Goal: Task Accomplishment & Management: Complete application form

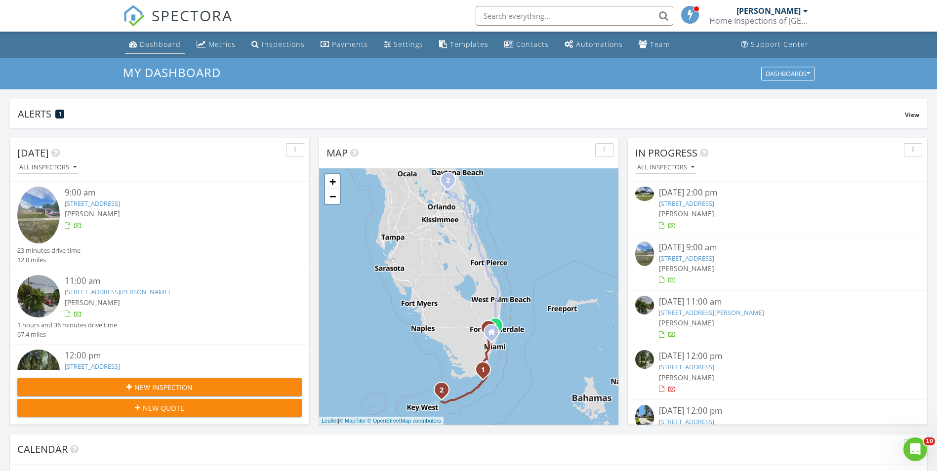
click at [148, 45] on div "Dashboard" at bounding box center [160, 44] width 41 height 9
click at [160, 51] on link "Dashboard" at bounding box center [155, 45] width 60 height 18
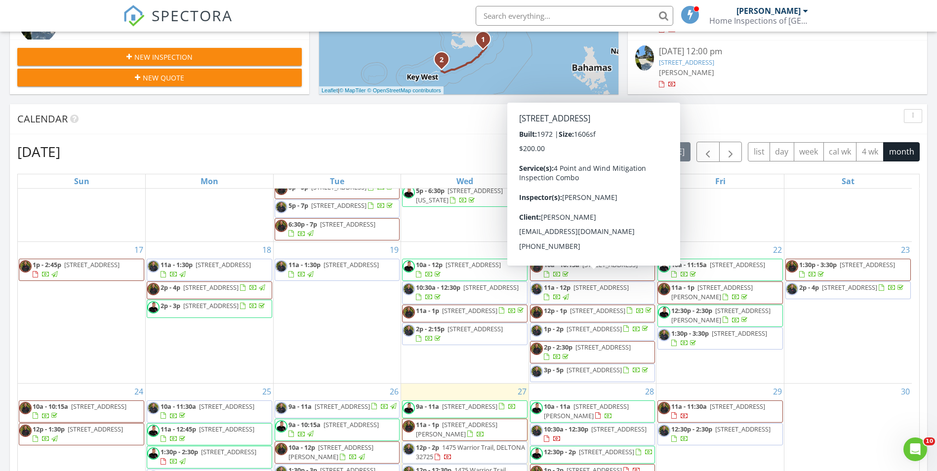
scroll to position [494, 0]
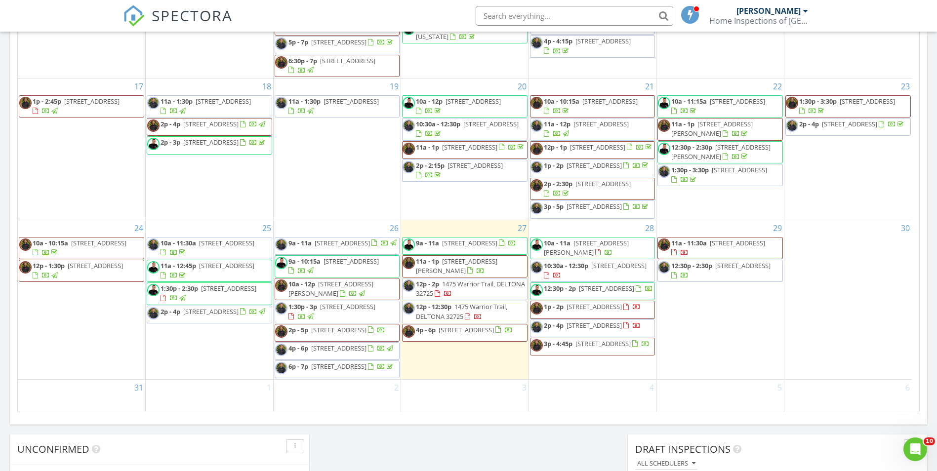
click at [286, 325] on div at bounding box center [281, 332] width 13 height 15
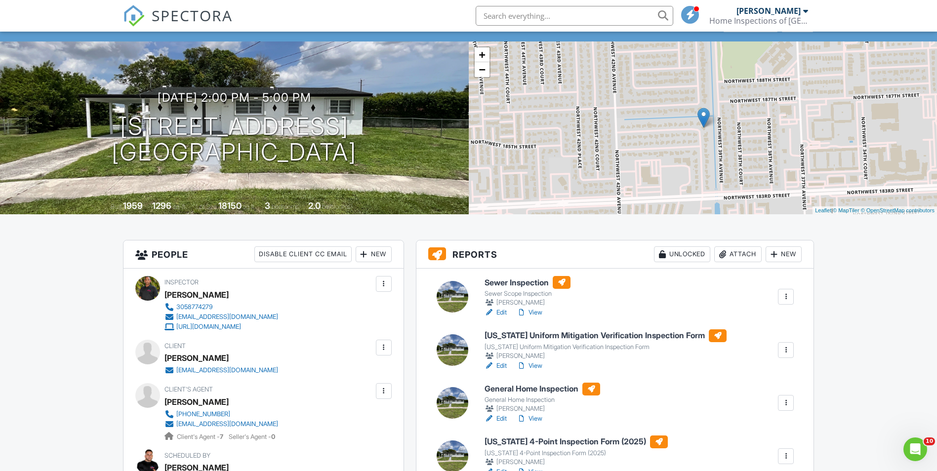
click at [503, 420] on link "Edit" at bounding box center [496, 419] width 22 height 10
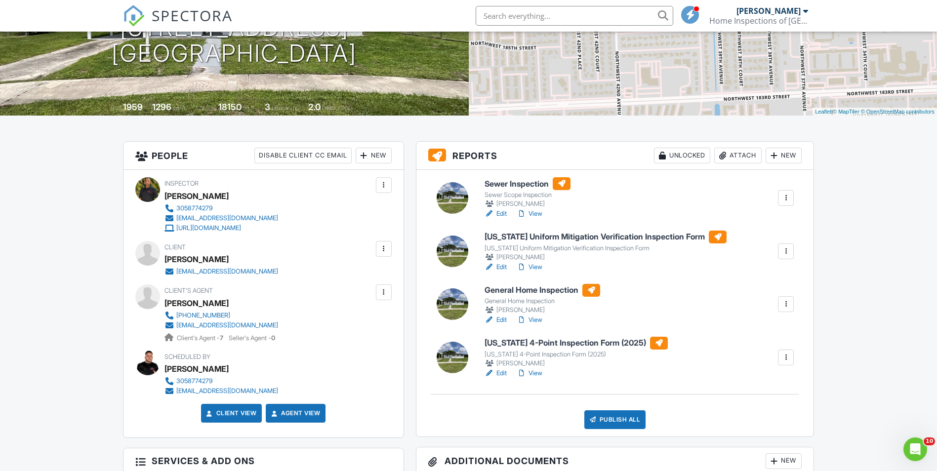
click at [501, 370] on link "Edit" at bounding box center [496, 373] width 22 height 10
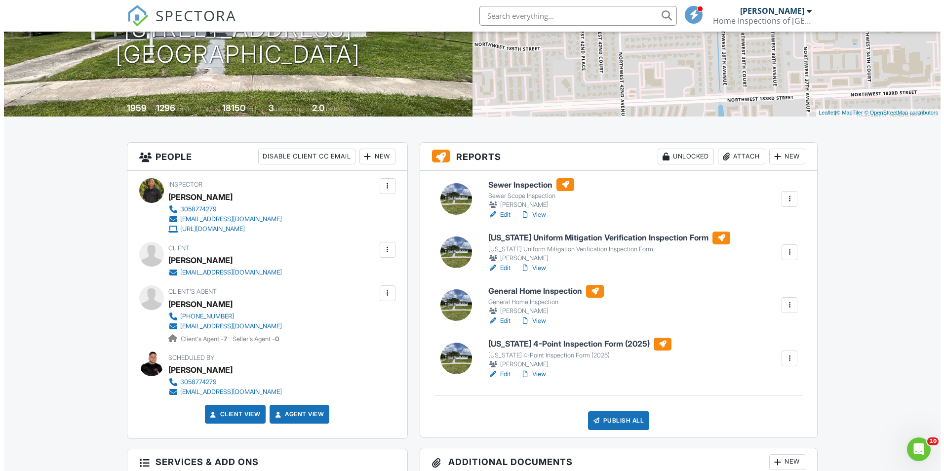
scroll to position [148, 0]
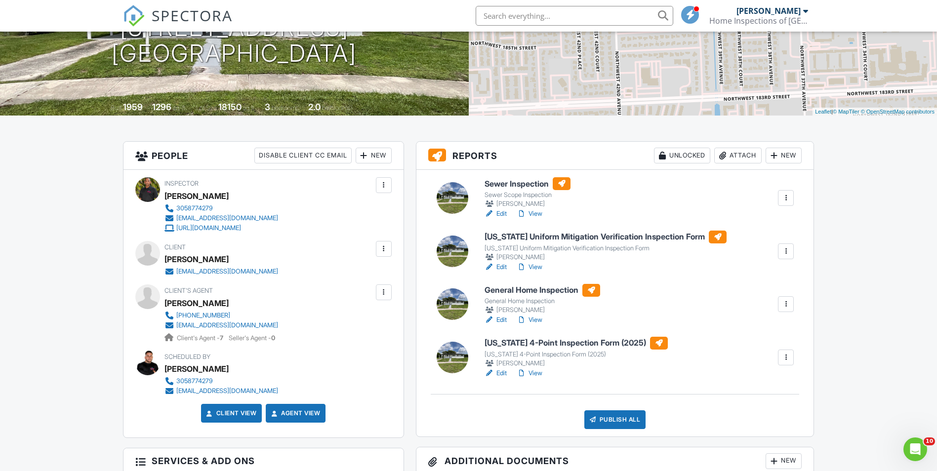
click at [604, 417] on div "Publish All" at bounding box center [615, 419] width 62 height 19
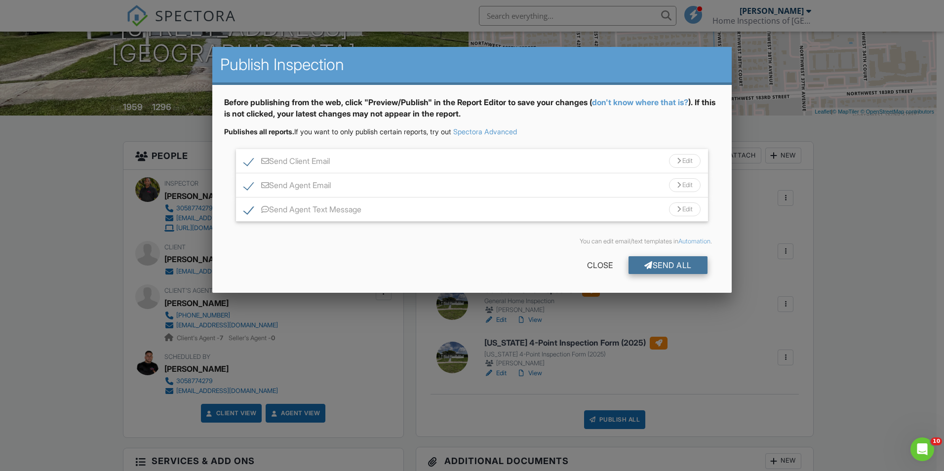
click at [652, 262] on div "Send All" at bounding box center [668, 265] width 79 height 18
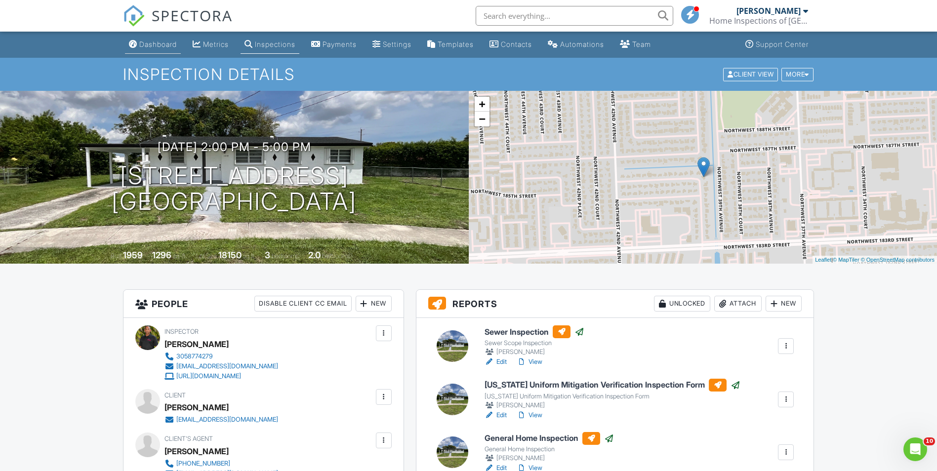
click at [157, 48] on link "Dashboard" at bounding box center [153, 45] width 56 height 18
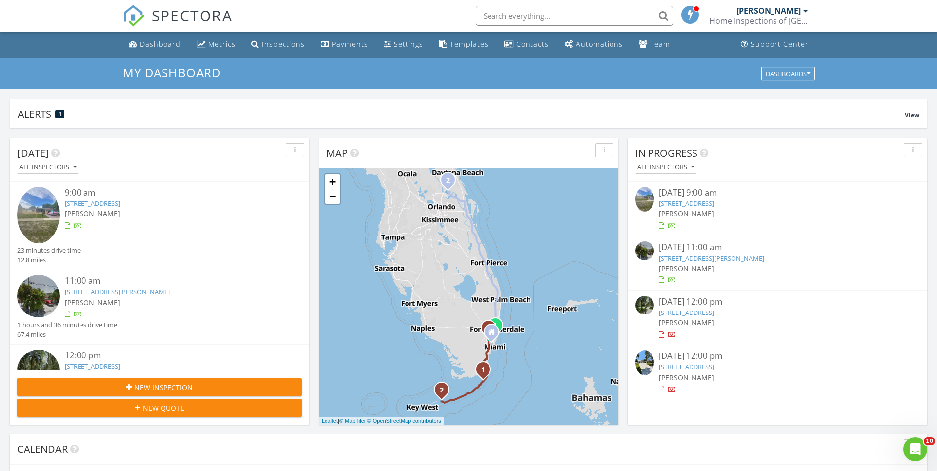
click at [128, 389] on icon "button" at bounding box center [128, 387] width 5 height 7
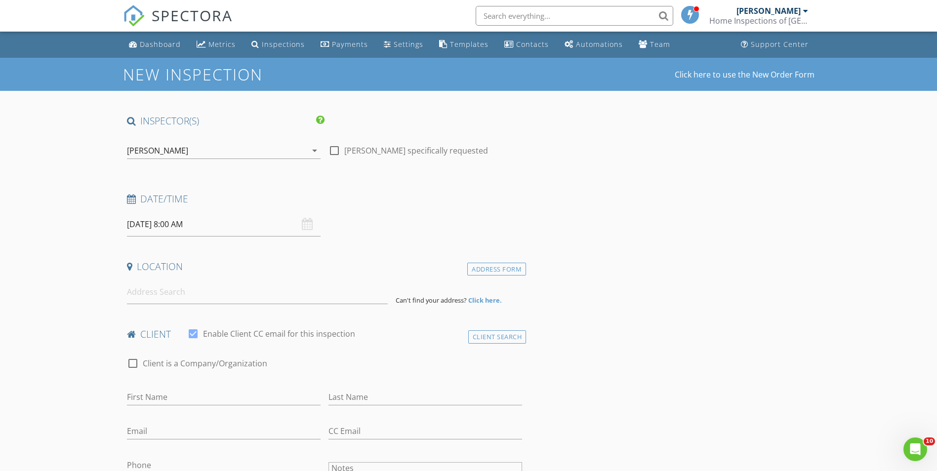
click at [148, 149] on div "[PERSON_NAME]" at bounding box center [157, 150] width 61 height 9
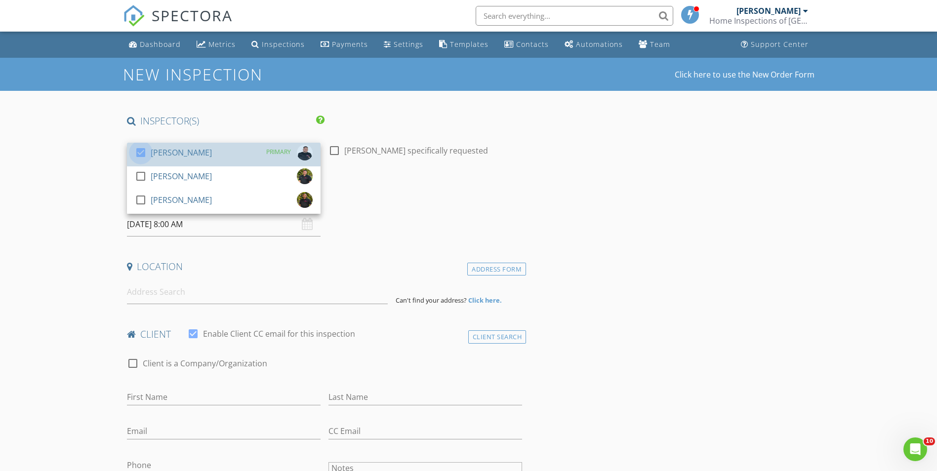
click at [148, 149] on div at bounding box center [140, 152] width 17 height 17
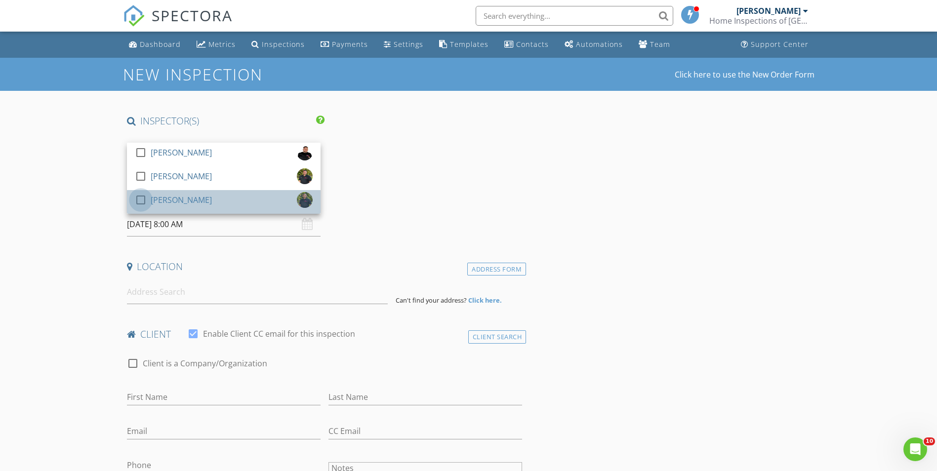
click at [148, 199] on div at bounding box center [140, 200] width 17 height 17
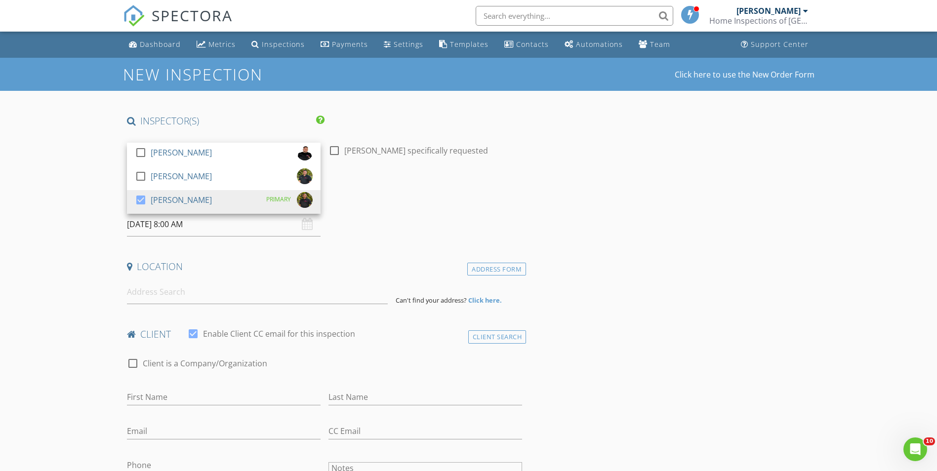
drag, startPoint x: 81, startPoint y: 244, endPoint x: 100, endPoint y: 243, distance: 18.8
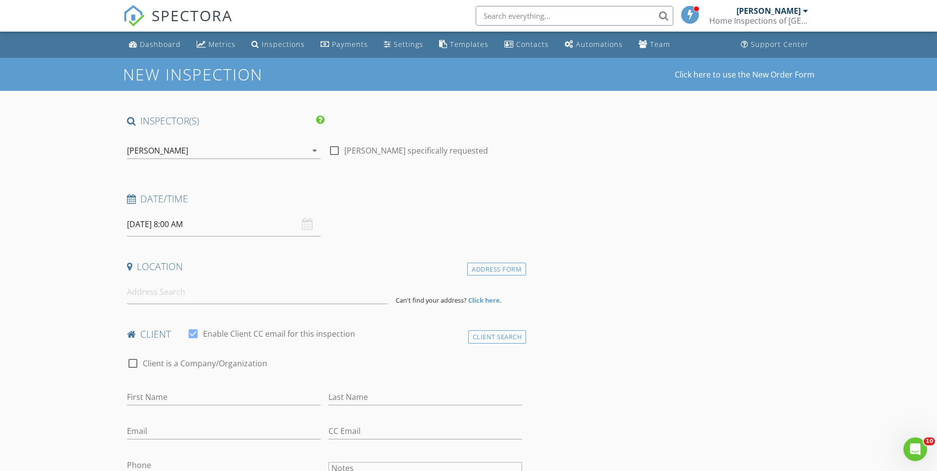
click at [129, 233] on input "08/28/2025 8:00 AM" at bounding box center [224, 224] width 194 height 24
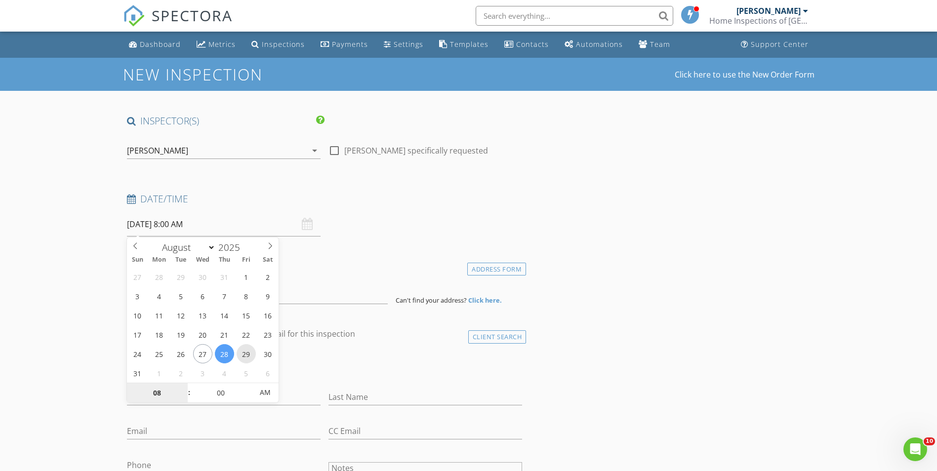
type input "08/29/2025 8:00 AM"
type input "10"
type input "08/29/2025 10:00 AM"
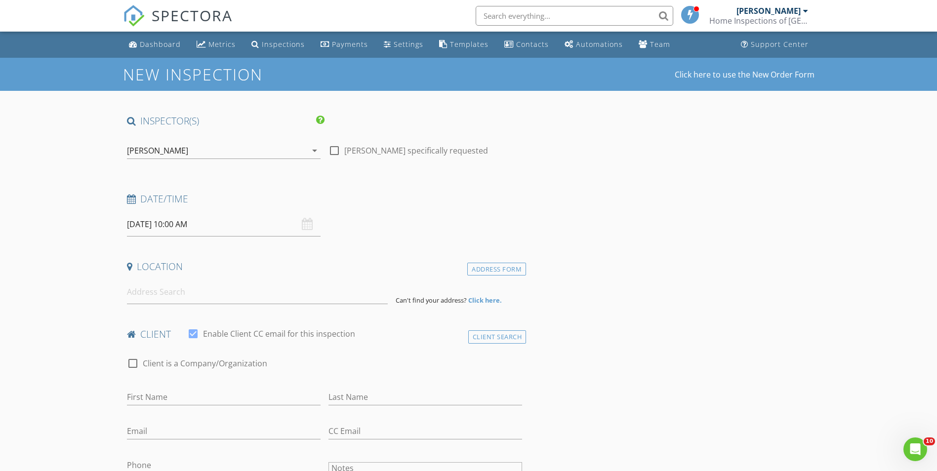
click at [161, 146] on div "[PERSON_NAME]" at bounding box center [157, 150] width 61 height 9
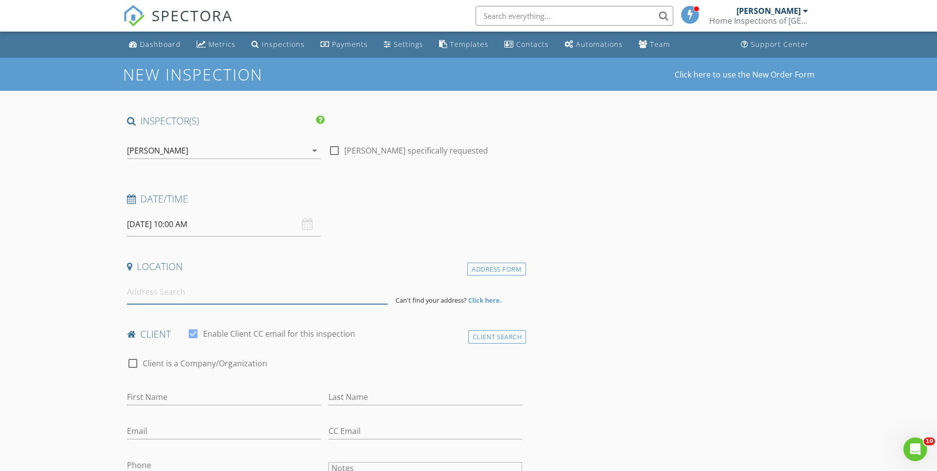
click at [166, 286] on input at bounding box center [257, 292] width 261 height 24
paste input "27115 SW 157 Ave Miami, Florida 33031"
type input "27115 SW 157th Ave, Miami, Florida 33170, USA"
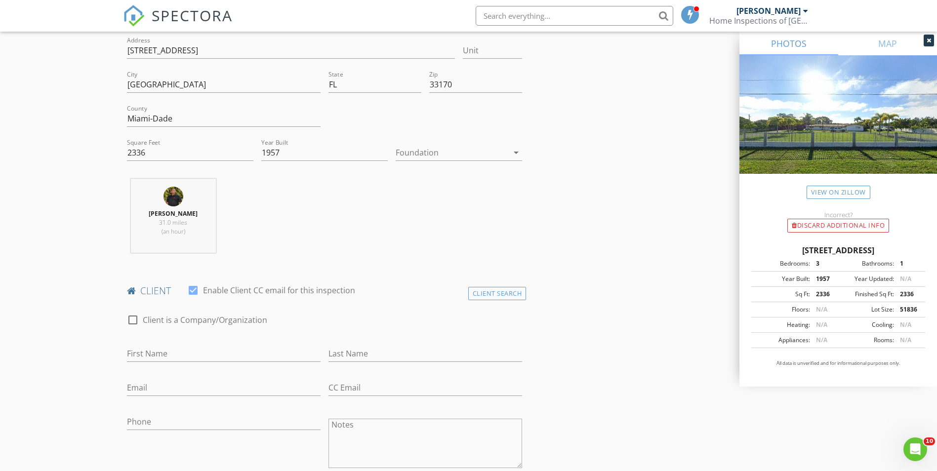
scroll to position [247, 0]
paste input "dessire torees"
click at [156, 345] on input "First Name" at bounding box center [224, 352] width 194 height 16
drag, startPoint x: 131, startPoint y: 352, endPoint x: 119, endPoint y: 352, distance: 12.3
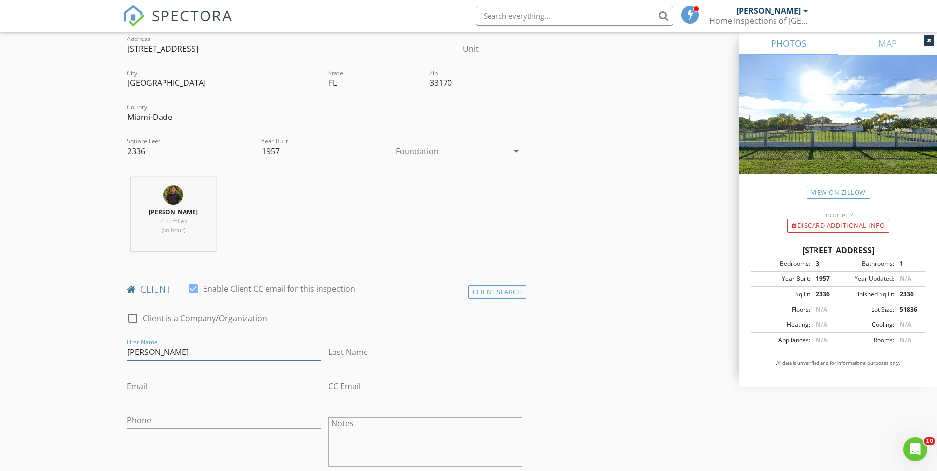
click at [157, 351] on input "Dessire torees" at bounding box center [224, 352] width 194 height 16
drag, startPoint x: 156, startPoint y: 353, endPoint x: 233, endPoint y: 359, distance: 77.8
click at [233, 359] on input "Dessire Torees" at bounding box center [224, 352] width 194 height 16
type input "Dessire"
paste input "Torees"
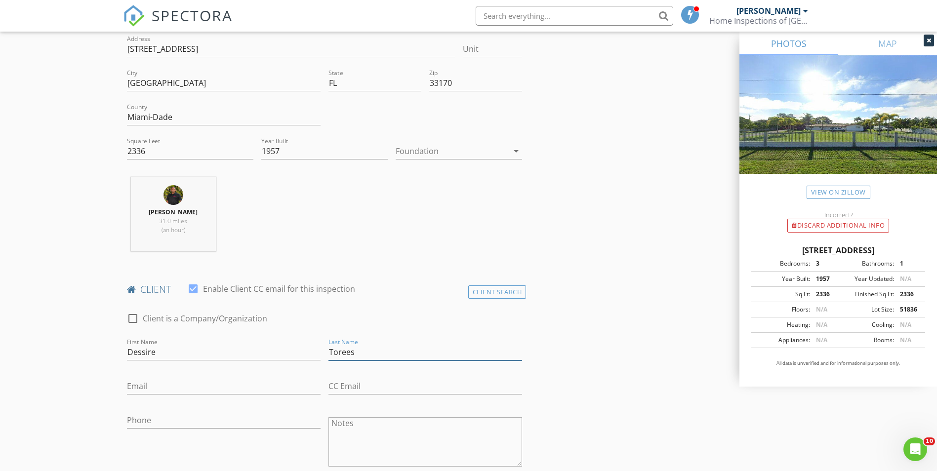
click at [344, 347] on input "Torees" at bounding box center [425, 352] width 194 height 16
type input "Torres"
drag, startPoint x: 206, startPoint y: 391, endPoint x: 81, endPoint y: 405, distance: 126.3
click at [205, 391] on input "Email" at bounding box center [224, 386] width 194 height 16
paste input "Dessiretorres102@gmail.com"
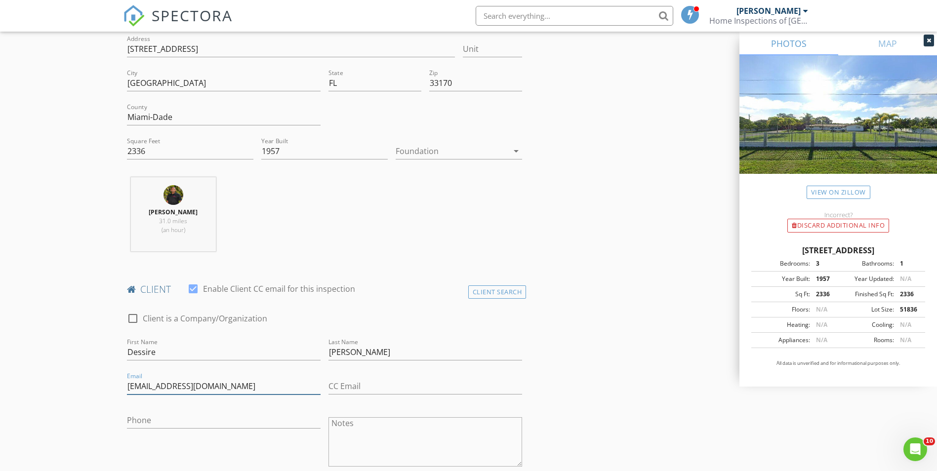
type input "Dessiretorres102@gmail.com"
click at [149, 426] on input "Phone" at bounding box center [224, 420] width 194 height 16
paste input "786-928-0280"
type input "786-928-0280"
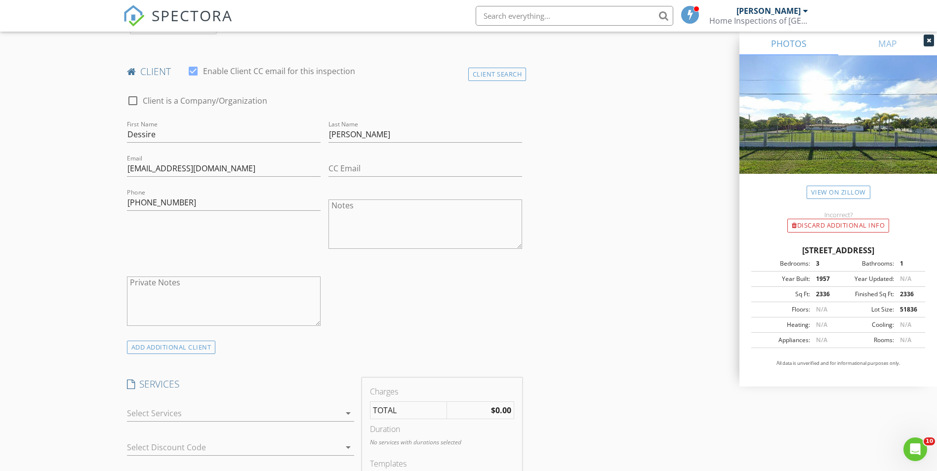
scroll to position [494, 0]
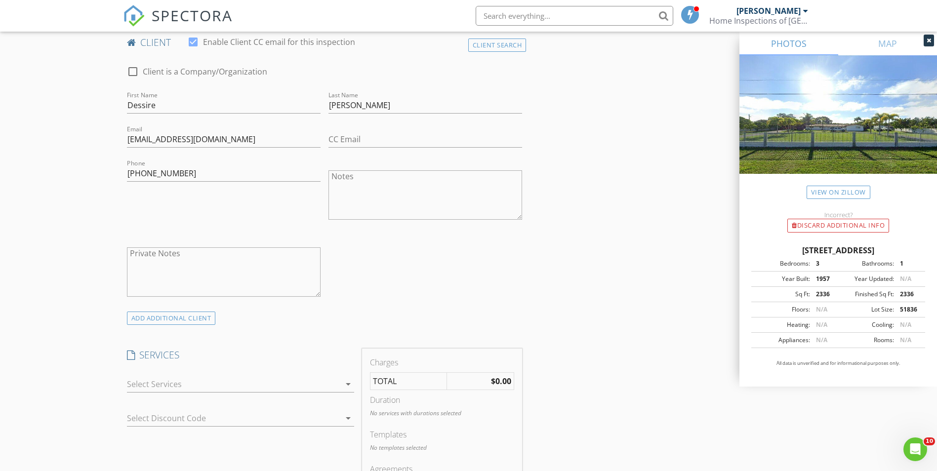
click at [171, 378] on div at bounding box center [233, 384] width 213 height 16
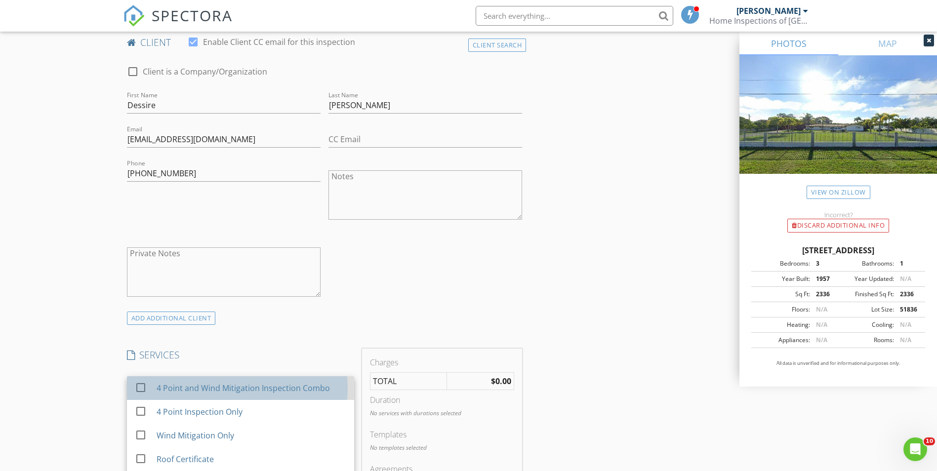
click at [222, 390] on div "4 Point and Wind Mitigation Inspection Combo" at bounding box center [242, 388] width 173 height 12
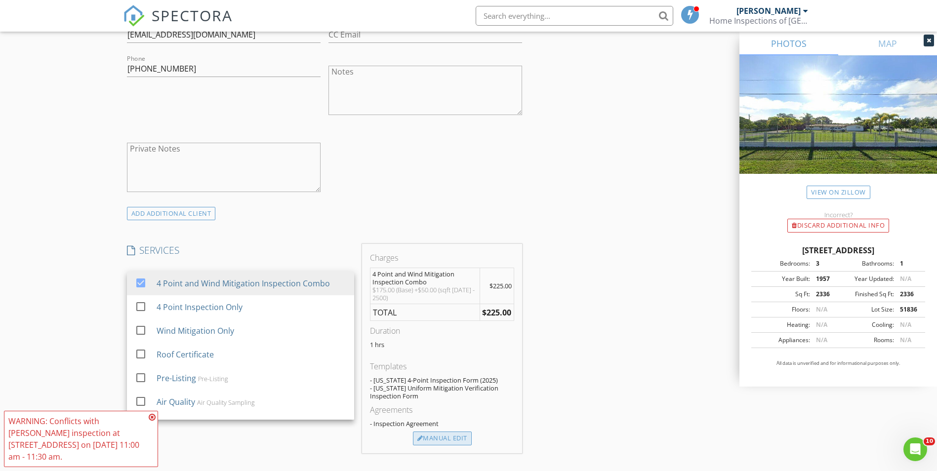
scroll to position [642, 0]
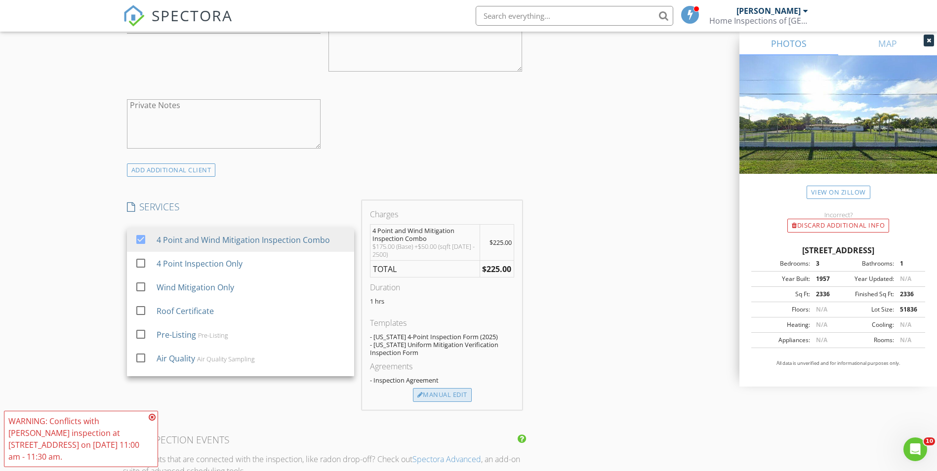
click at [439, 400] on div "Manual Edit" at bounding box center [442, 395] width 59 height 14
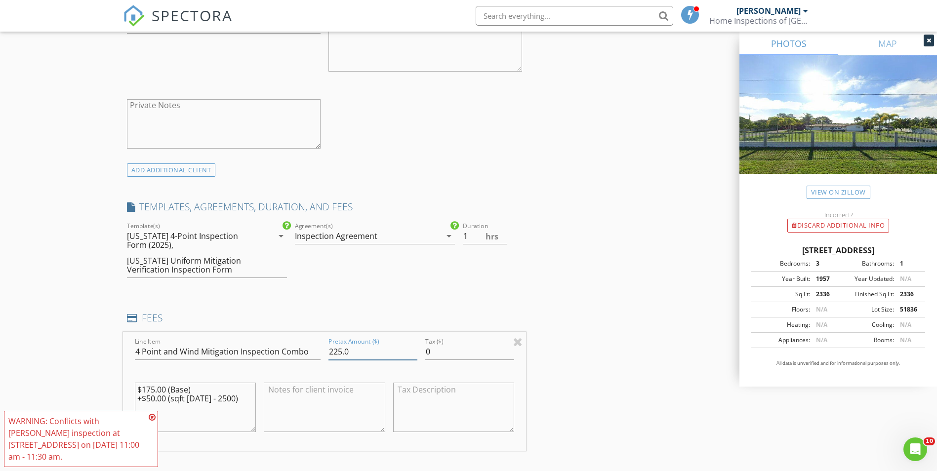
drag, startPoint x: 346, startPoint y: 351, endPoint x: 209, endPoint y: 366, distance: 137.2
click at [242, 346] on div "Line Item 4 Point and Wind Mitigation Inspection Combo Pretax Amount ($) 225.0 …" at bounding box center [325, 391] width 404 height 119
type input "300.00"
click at [612, 257] on div "INSPECTOR(S) check_box_outline_blank Alexis Espinosa check_box_outline_blank Ra…" at bounding box center [468, 353] width 691 height 1761
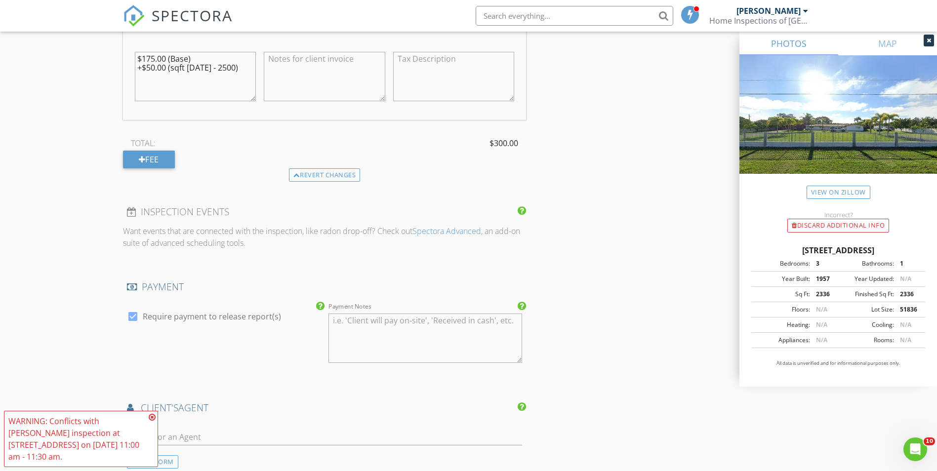
scroll to position [1136, 0]
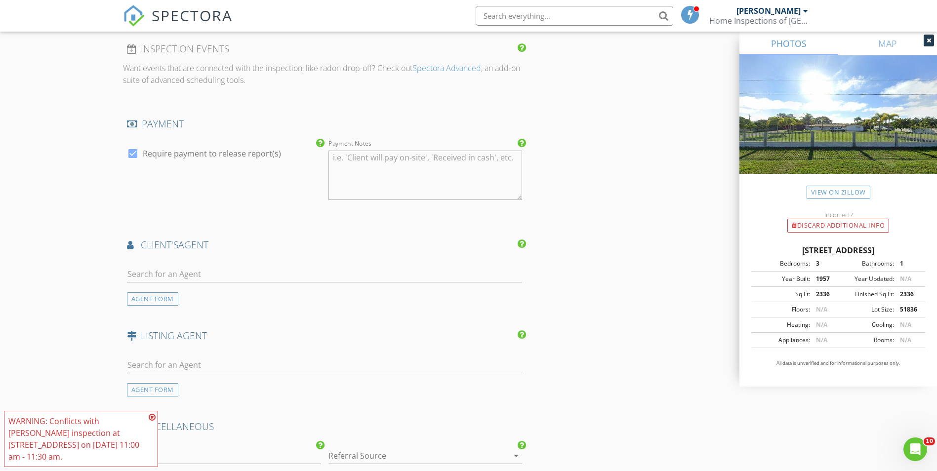
click at [188, 261] on div at bounding box center [325, 276] width 396 height 32
click at [188, 269] on input "text" at bounding box center [325, 274] width 396 height 16
type input "kim"
click at [191, 291] on div "Kimberly Navas" at bounding box center [185, 296] width 61 height 12
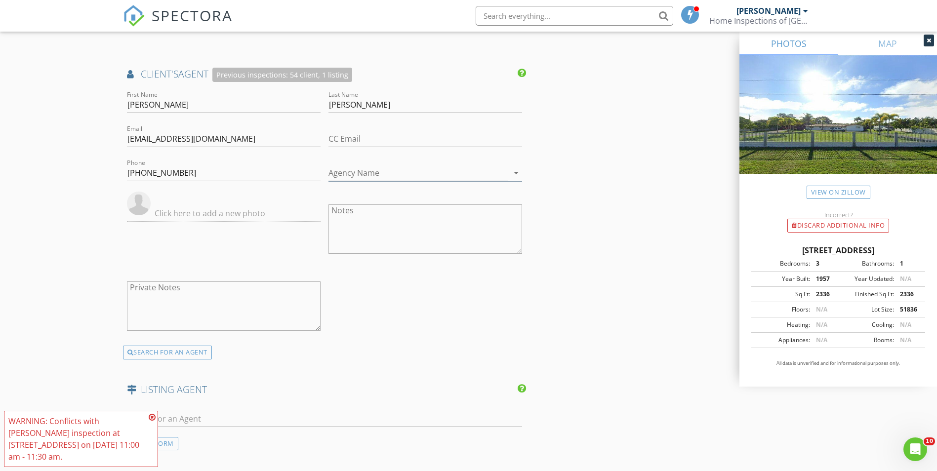
scroll to position [1333, 0]
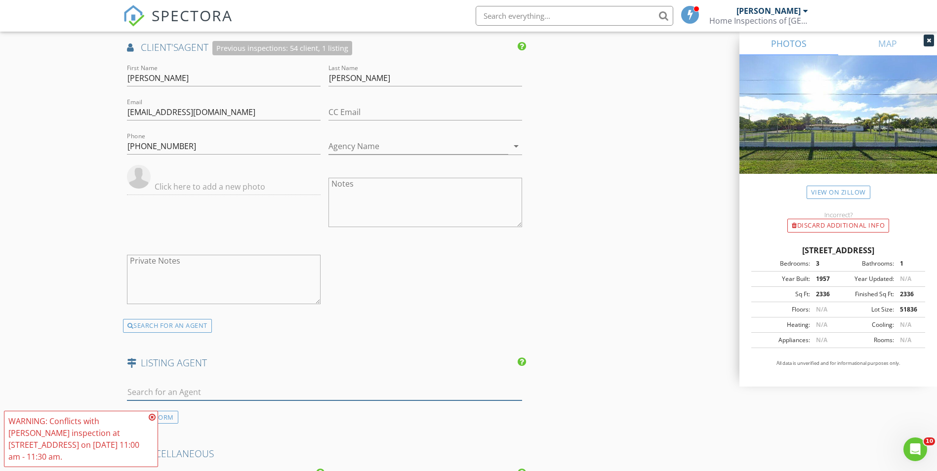
click at [178, 385] on input "text" at bounding box center [325, 392] width 396 height 16
type input "r"
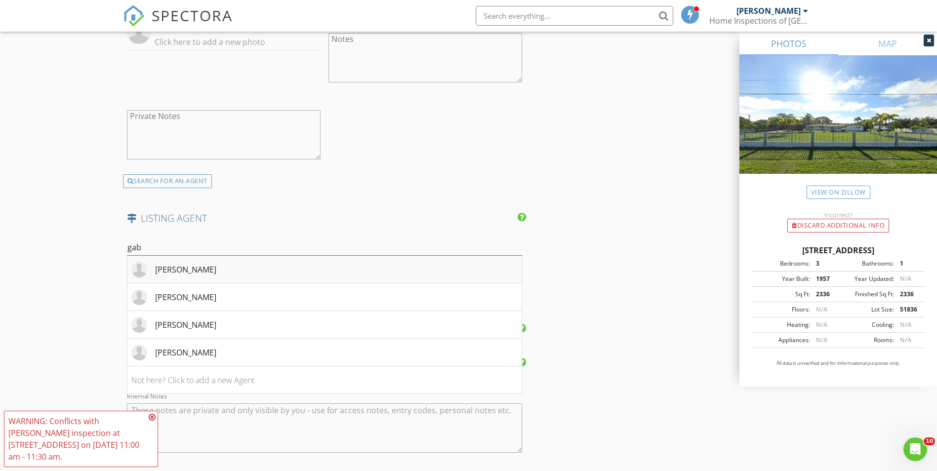
scroll to position [1482, 0]
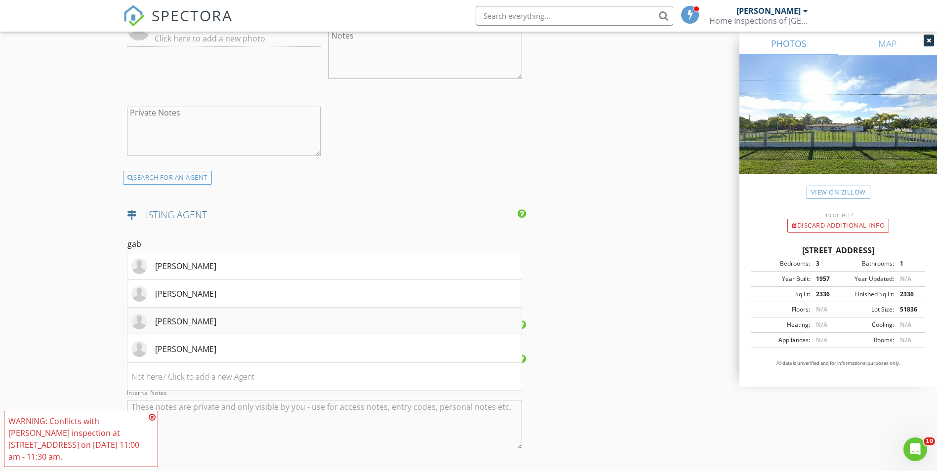
type input "gab"
click at [216, 324] on div "Gabriella Martinez" at bounding box center [185, 322] width 61 height 12
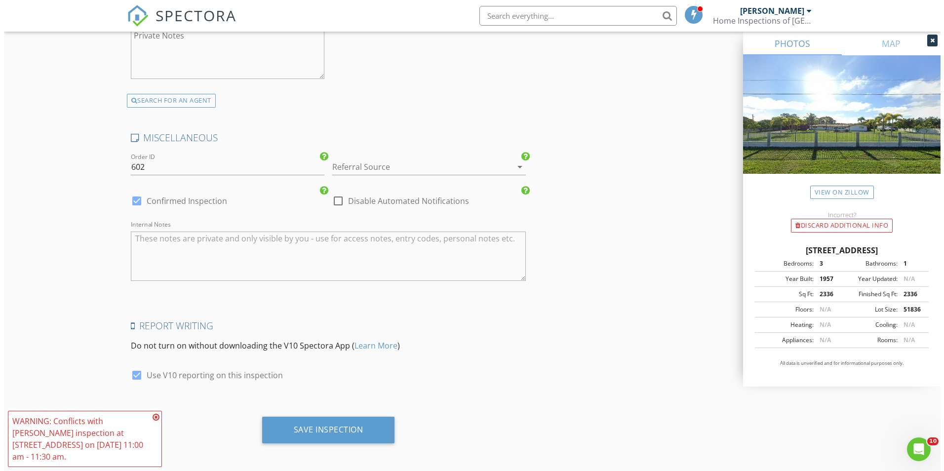
scroll to position [1876, 0]
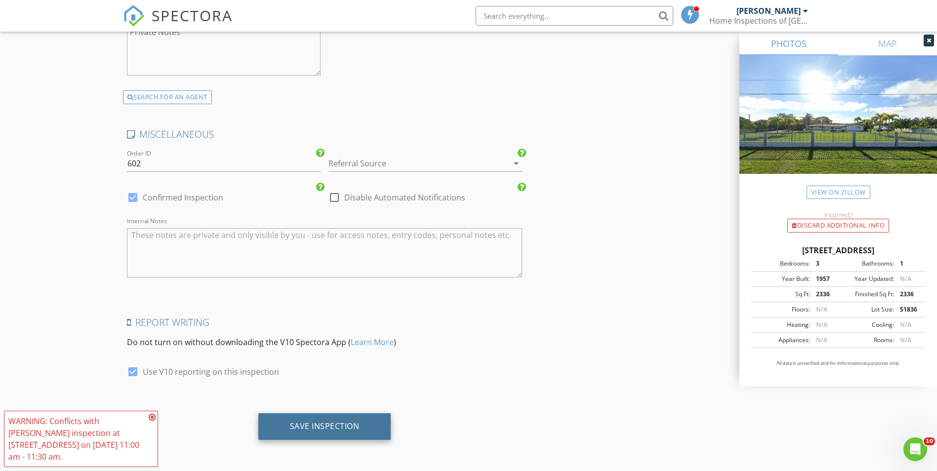
click at [321, 436] on div "Save Inspection" at bounding box center [324, 426] width 133 height 27
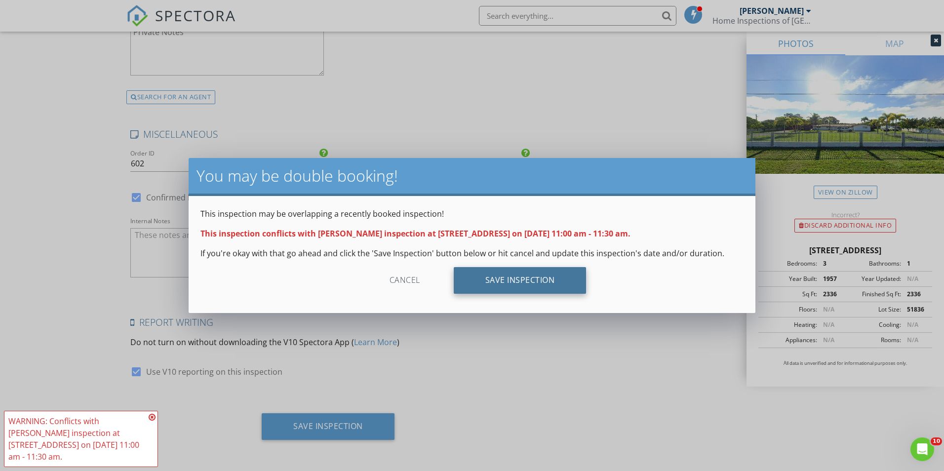
click at [535, 277] on div "Save Inspection" at bounding box center [520, 280] width 133 height 27
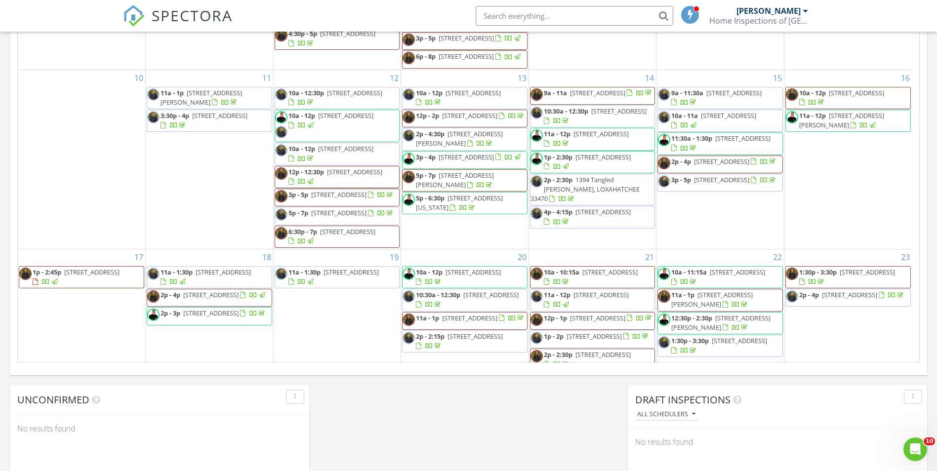
scroll to position [520, 0]
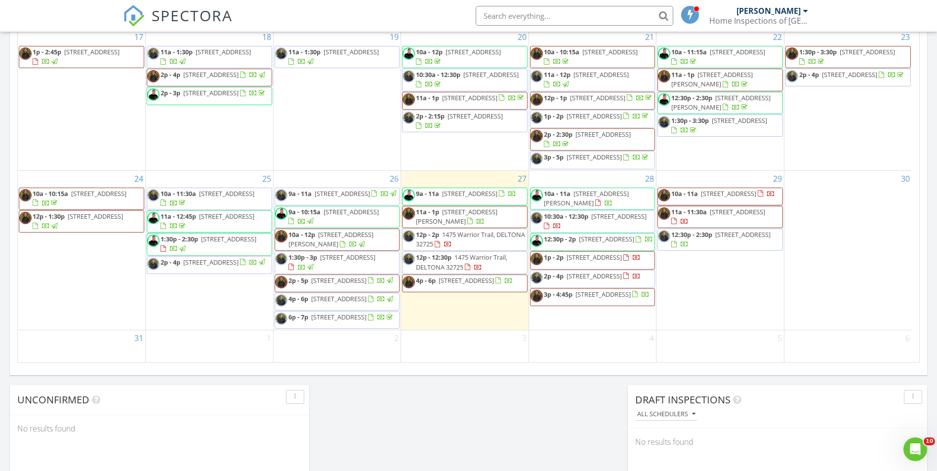
click at [591, 212] on span "14054 SW 53rd Terrace, Miami 33175" at bounding box center [618, 216] width 55 height 9
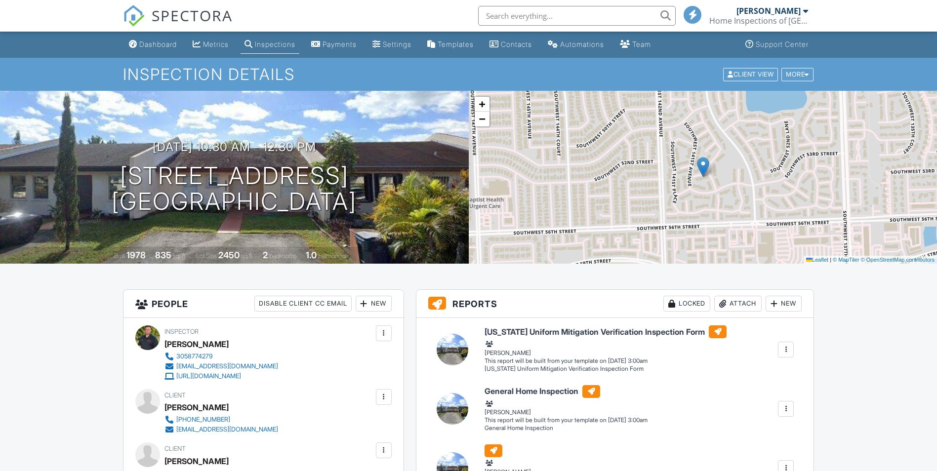
scroll to position [99, 0]
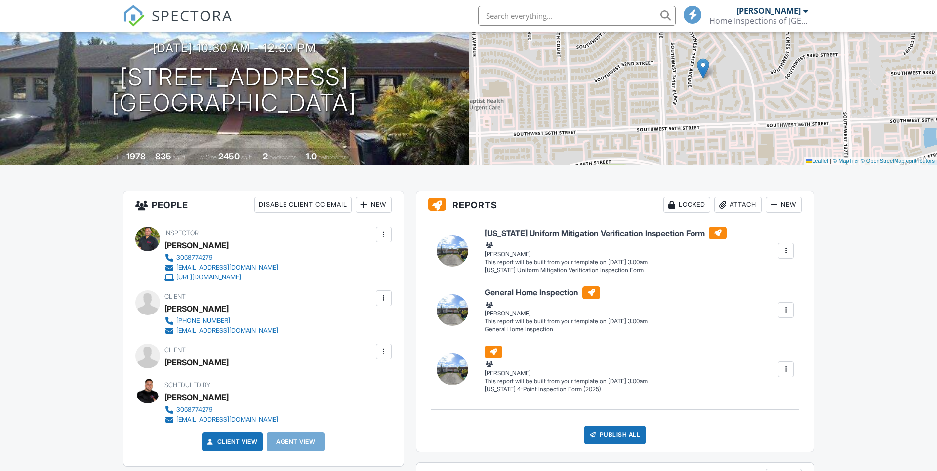
click at [385, 297] on div at bounding box center [384, 298] width 10 height 10
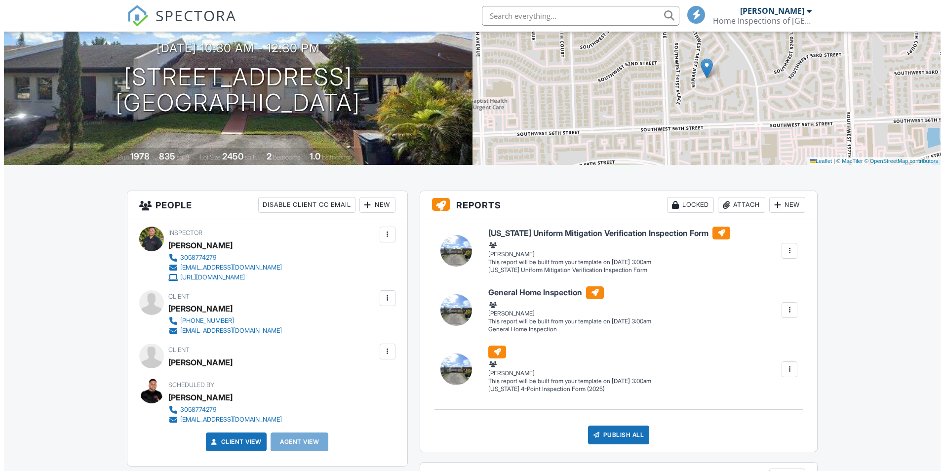
scroll to position [0, 0]
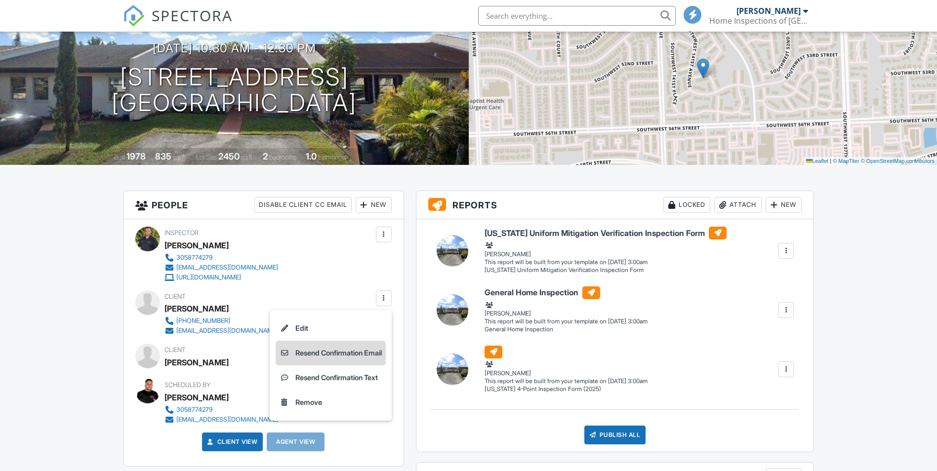
click at [337, 351] on li "Resend Confirmation Email" at bounding box center [331, 353] width 110 height 25
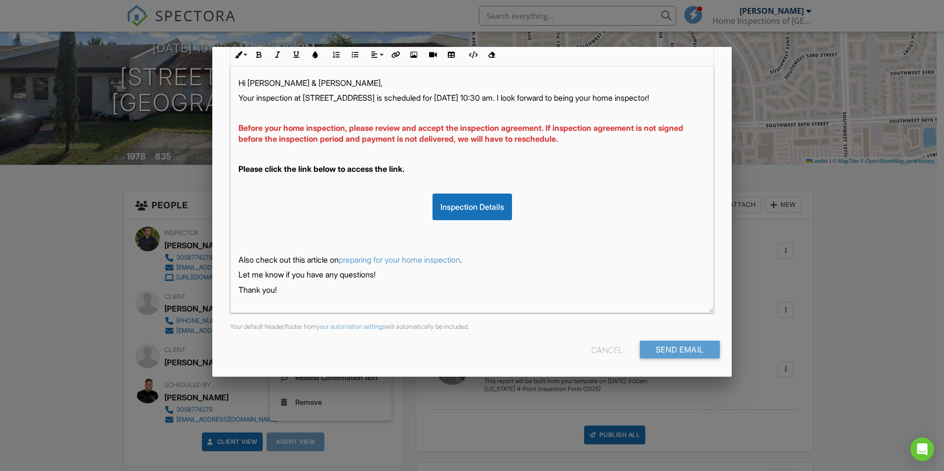
scroll to position [156, 0]
click at [652, 345] on input "Send Email" at bounding box center [680, 349] width 80 height 18
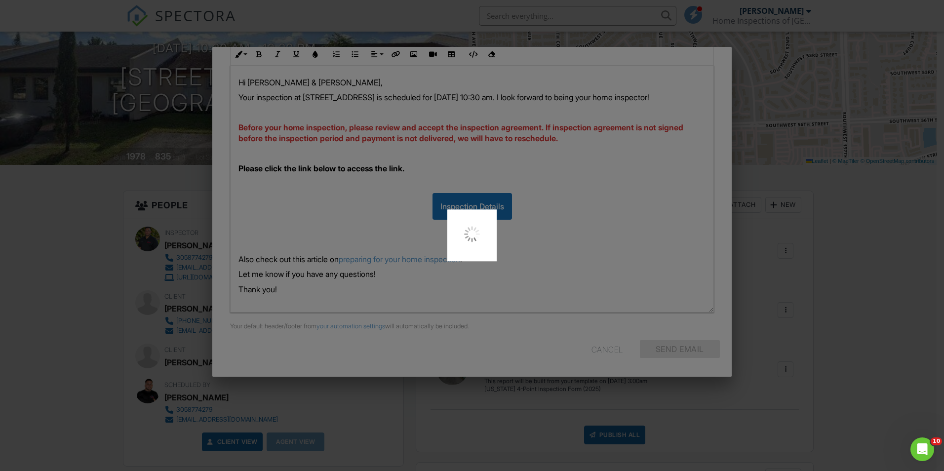
scroll to position [0, 0]
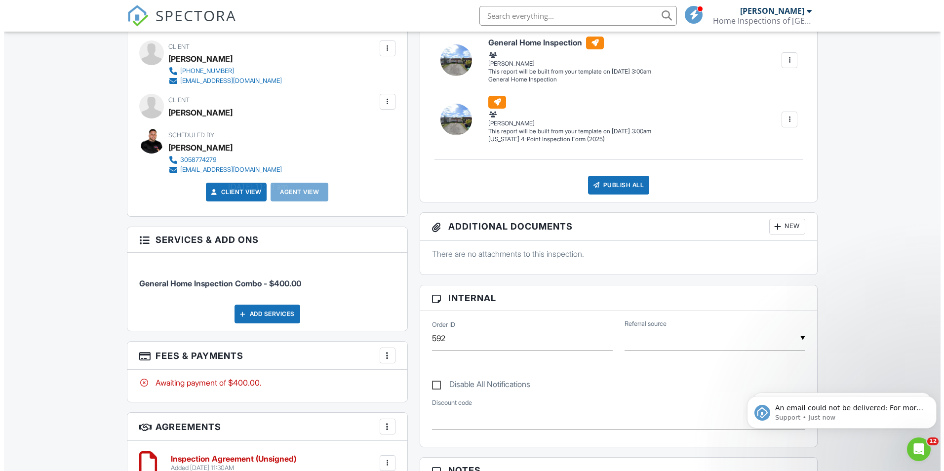
scroll to position [198, 0]
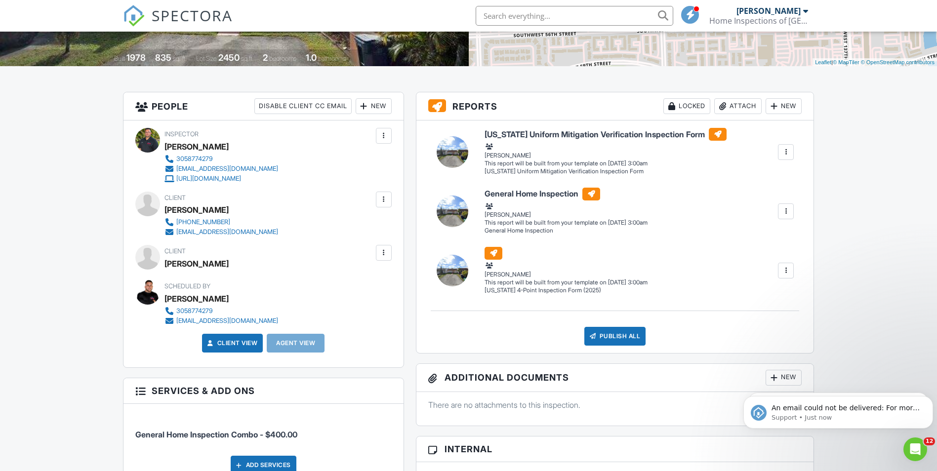
click at [383, 197] on div at bounding box center [384, 200] width 10 height 10
click at [329, 277] on li "Resend Confirmation Text" at bounding box center [331, 279] width 110 height 25
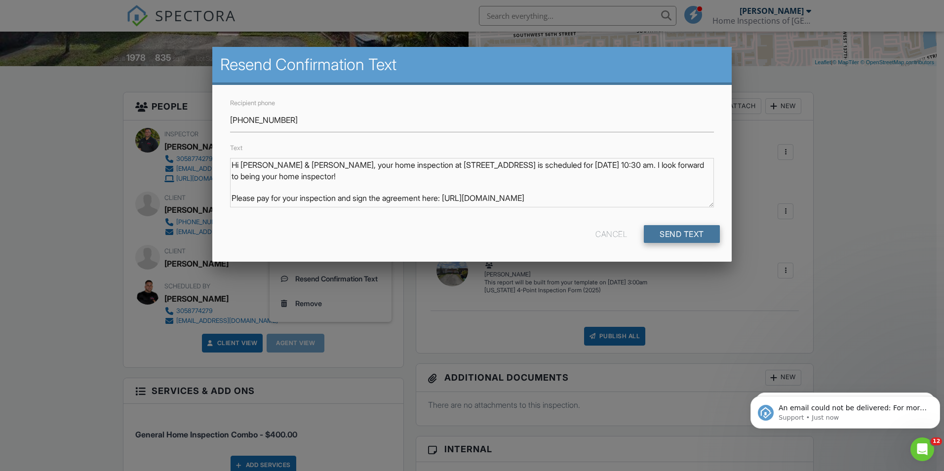
click at [703, 234] on input "Send Text" at bounding box center [682, 234] width 76 height 18
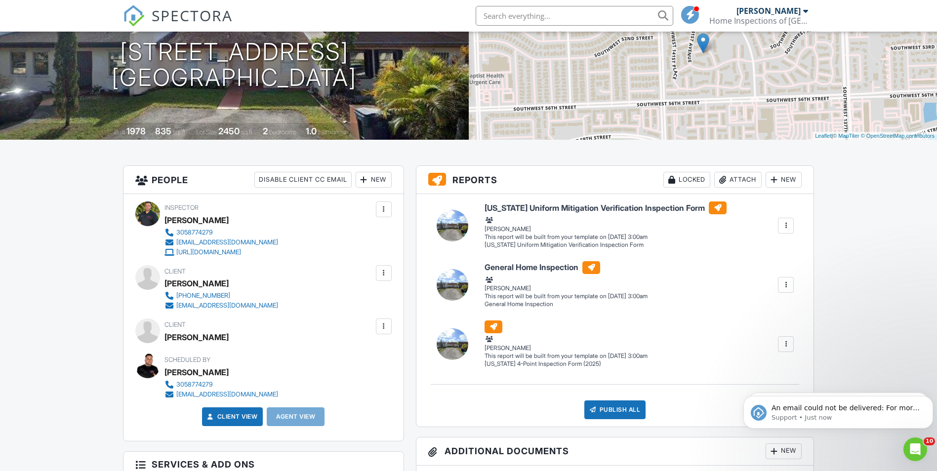
scroll to position [148, 0]
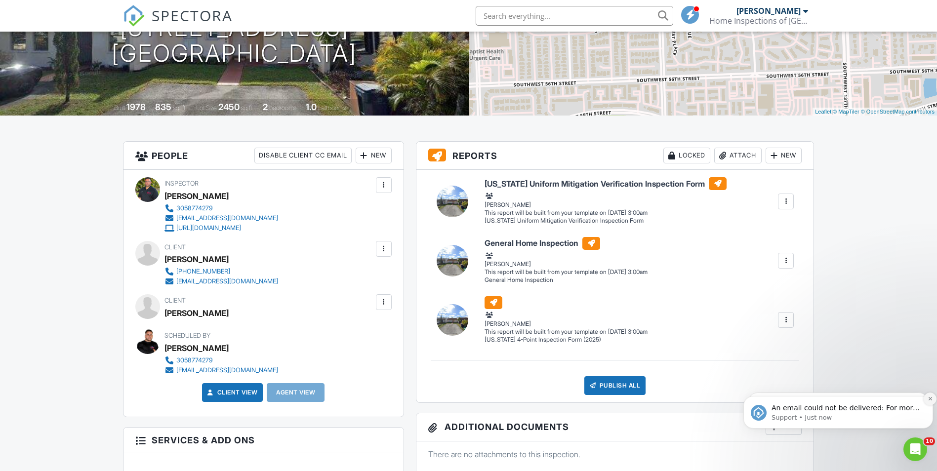
click at [929, 398] on icon "Dismiss notification" at bounding box center [930, 398] width 5 height 5
click at [929, 398] on icon "Dismiss notification" at bounding box center [930, 399] width 4 height 4
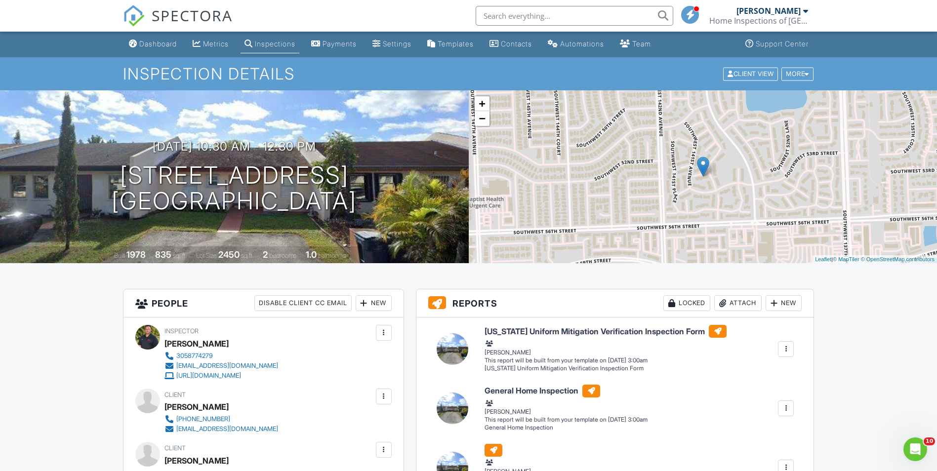
scroll to position [0, 0]
click at [141, 39] on link "Dashboard" at bounding box center [153, 45] width 56 height 18
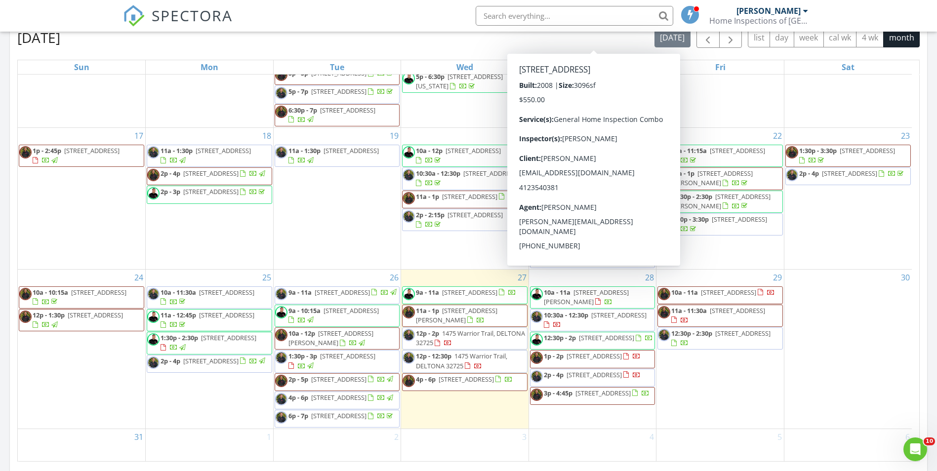
scroll to position [520, 0]
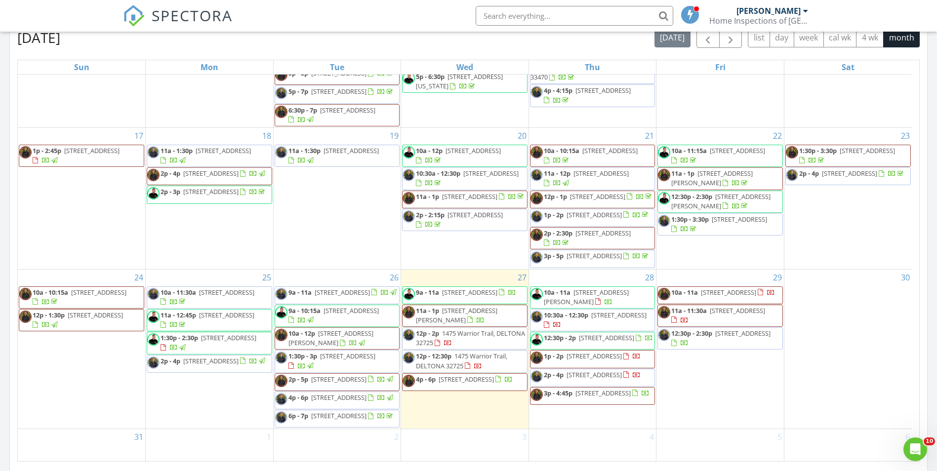
click at [570, 352] on span "[STREET_ADDRESS]" at bounding box center [593, 356] width 55 height 9
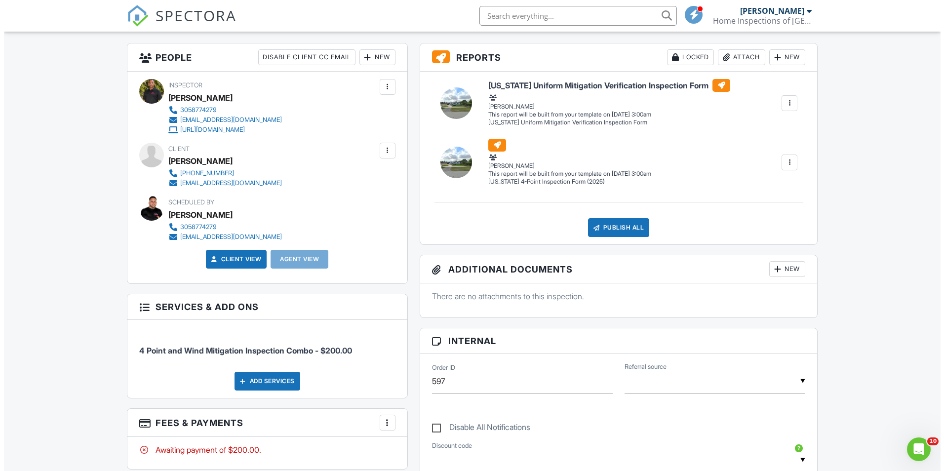
scroll to position [247, 0]
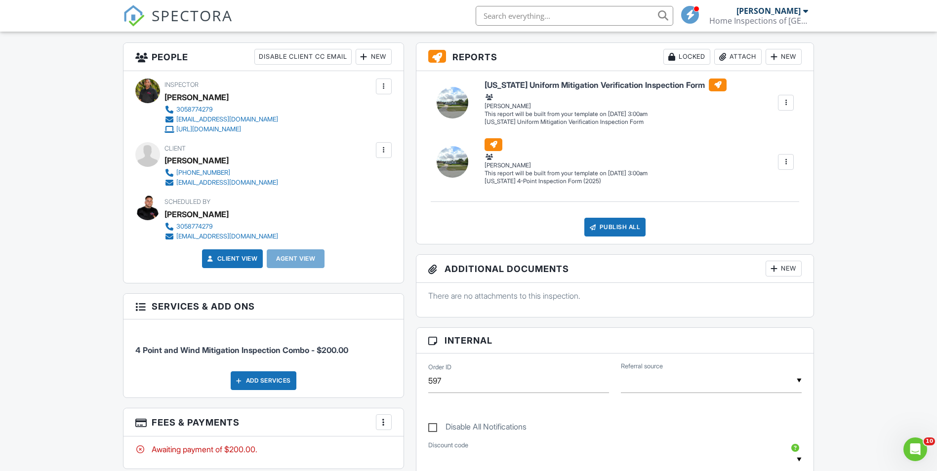
click at [381, 148] on div at bounding box center [384, 150] width 10 height 10
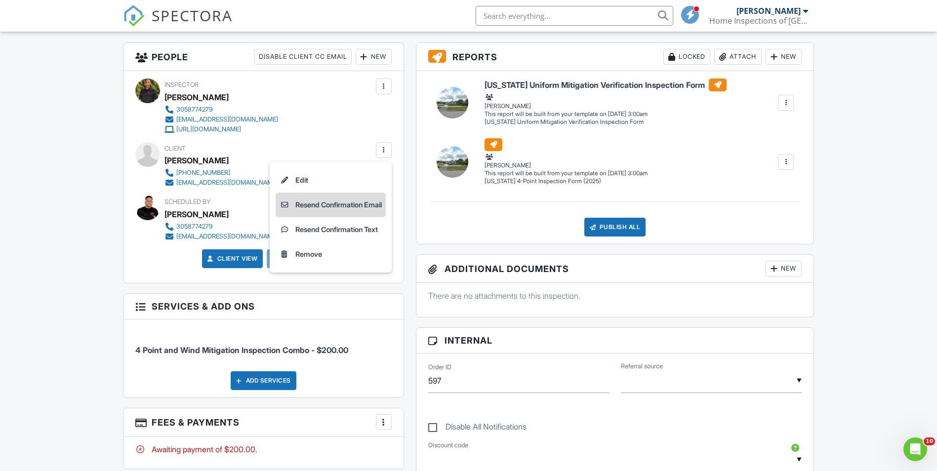
click at [337, 205] on li "Resend Confirmation Email" at bounding box center [331, 205] width 110 height 25
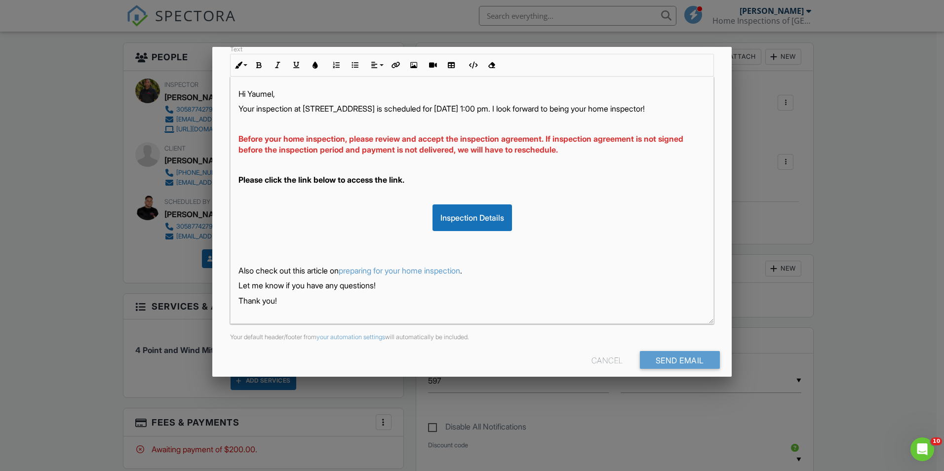
scroll to position [156, 0]
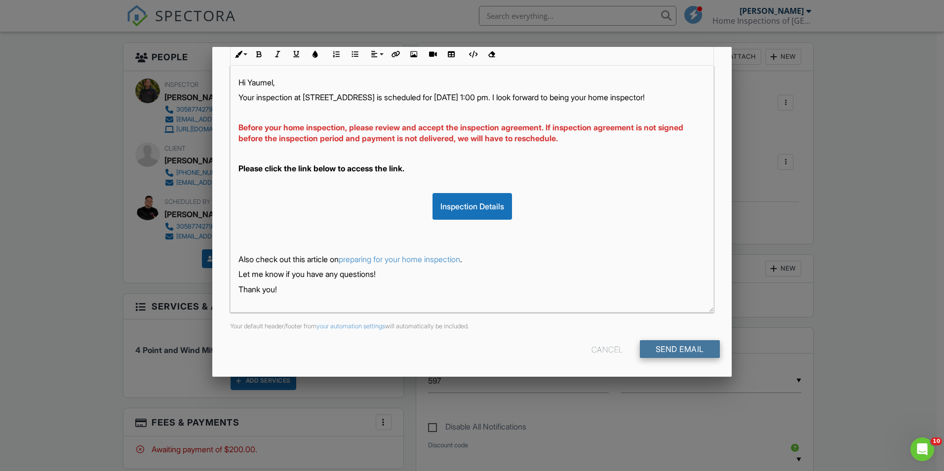
click at [682, 343] on input "Send Email" at bounding box center [680, 349] width 80 height 18
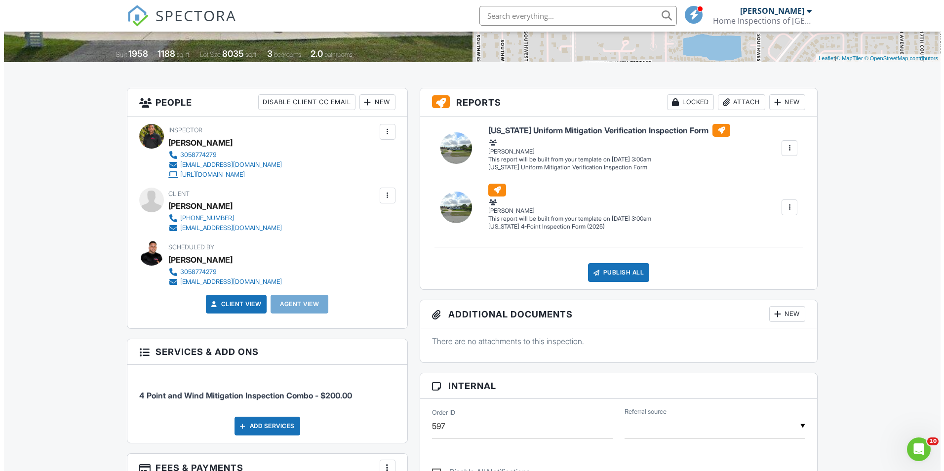
scroll to position [198, 0]
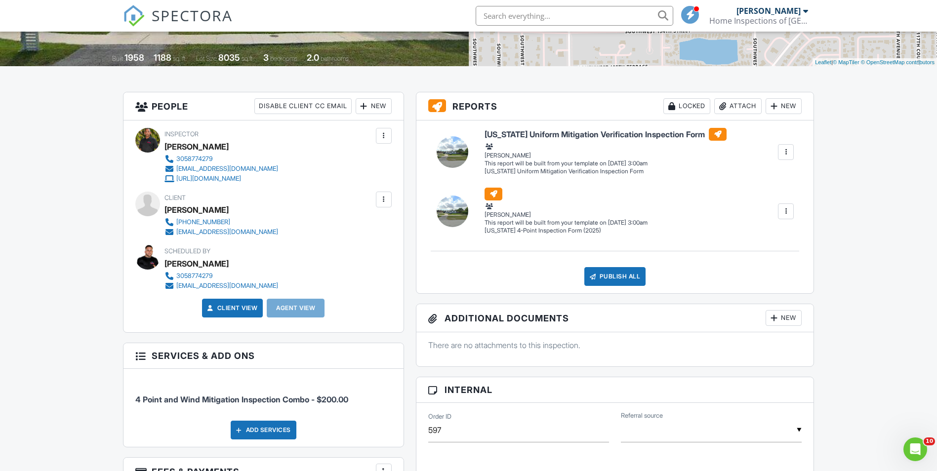
click at [384, 203] on div at bounding box center [384, 200] width 10 height 10
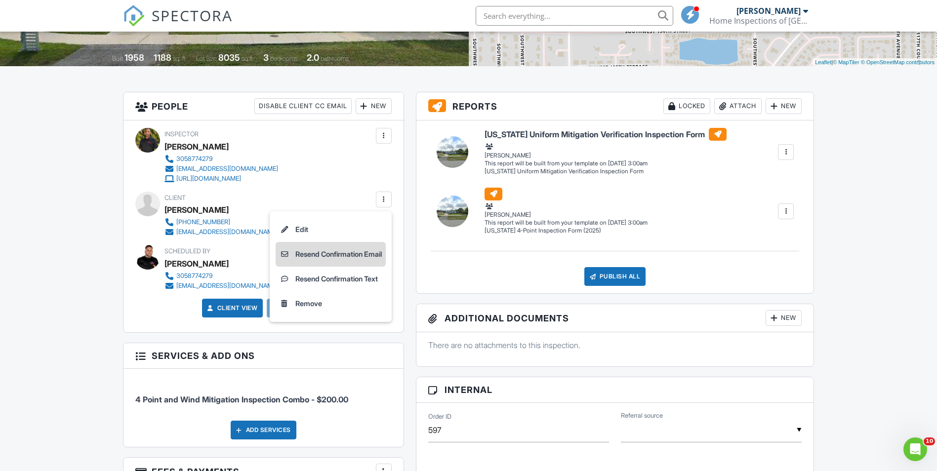
click at [344, 252] on li "Resend Confirmation Email" at bounding box center [331, 254] width 110 height 25
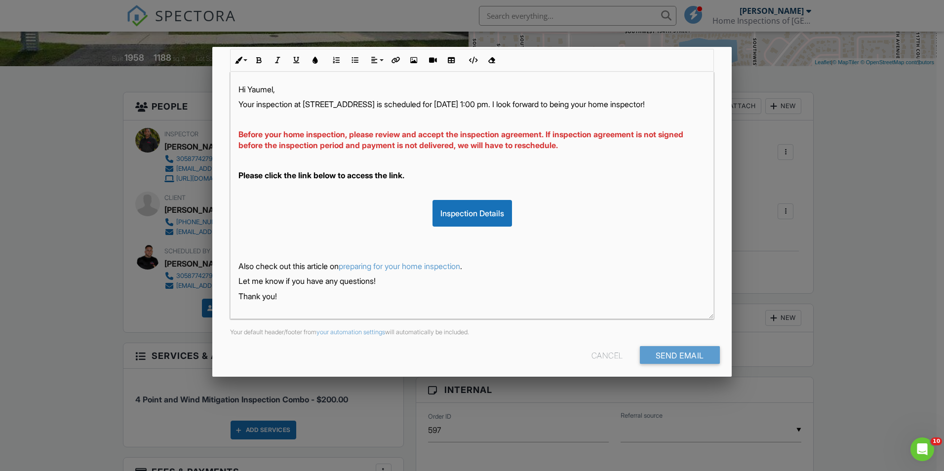
scroll to position [156, 0]
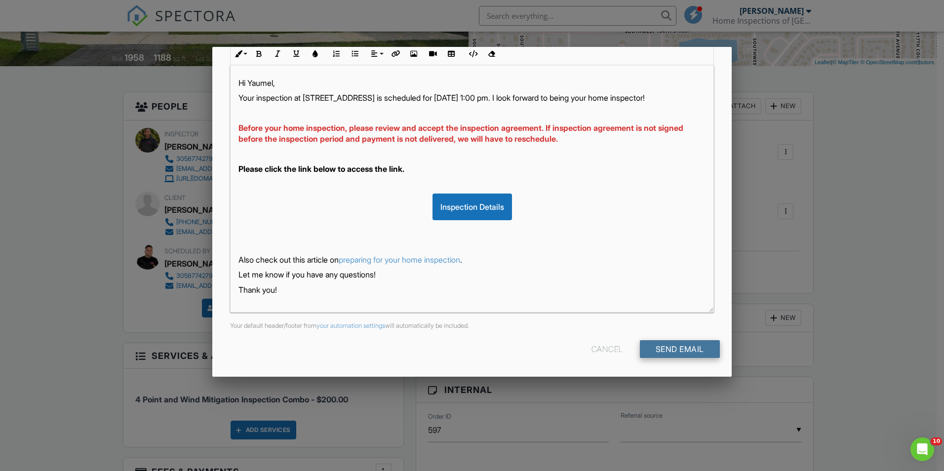
click at [691, 342] on input "Send Email" at bounding box center [680, 349] width 80 height 18
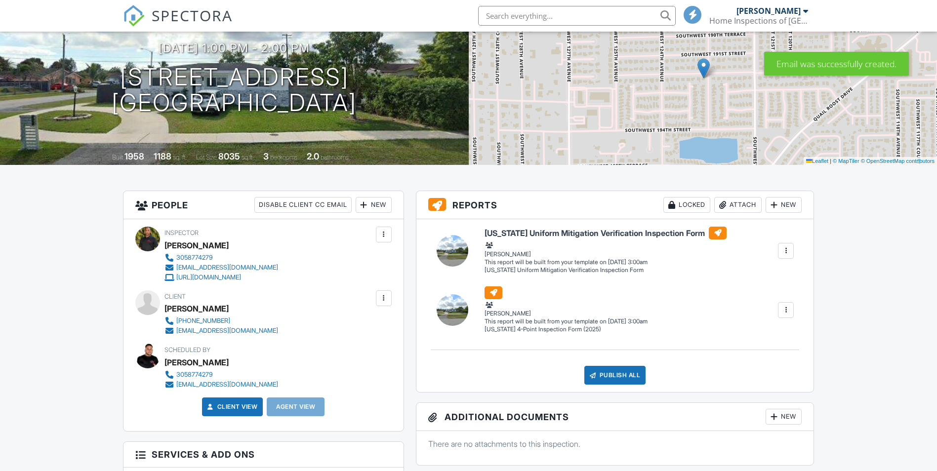
click at [379, 304] on div at bounding box center [384, 298] width 16 height 16
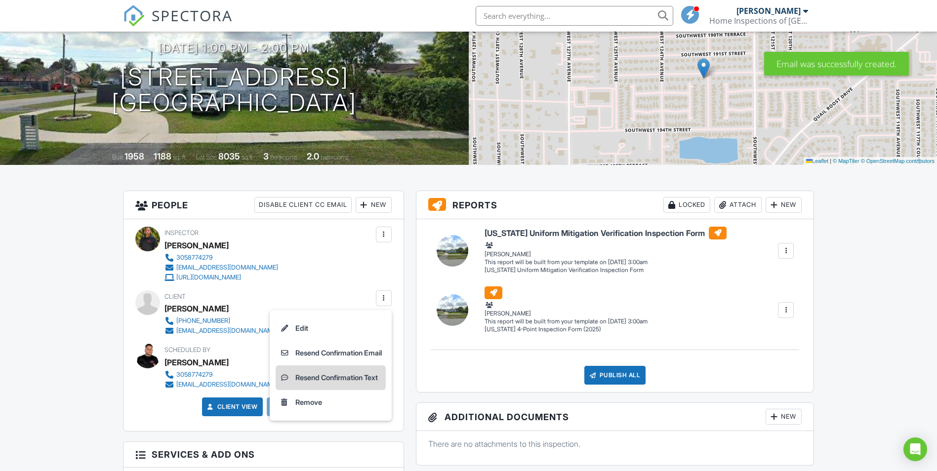
click at [358, 383] on li "Resend Confirmation Text" at bounding box center [331, 377] width 110 height 25
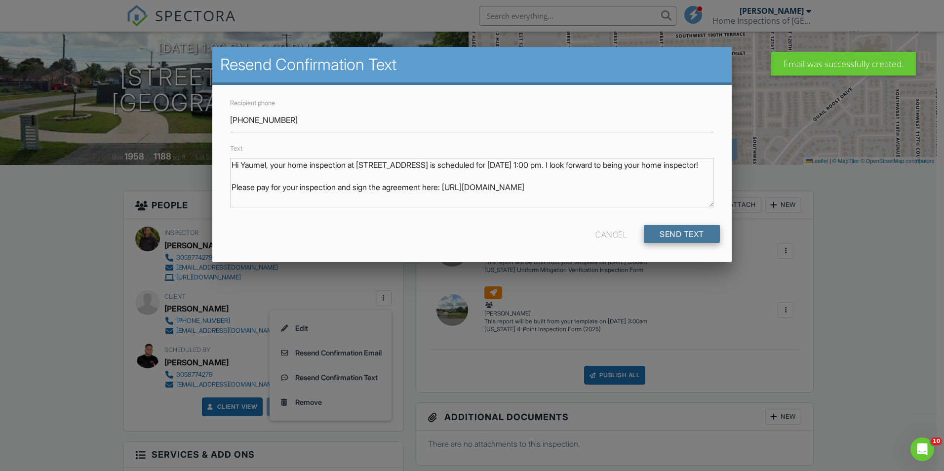
click at [693, 230] on input "Send Text" at bounding box center [682, 234] width 76 height 18
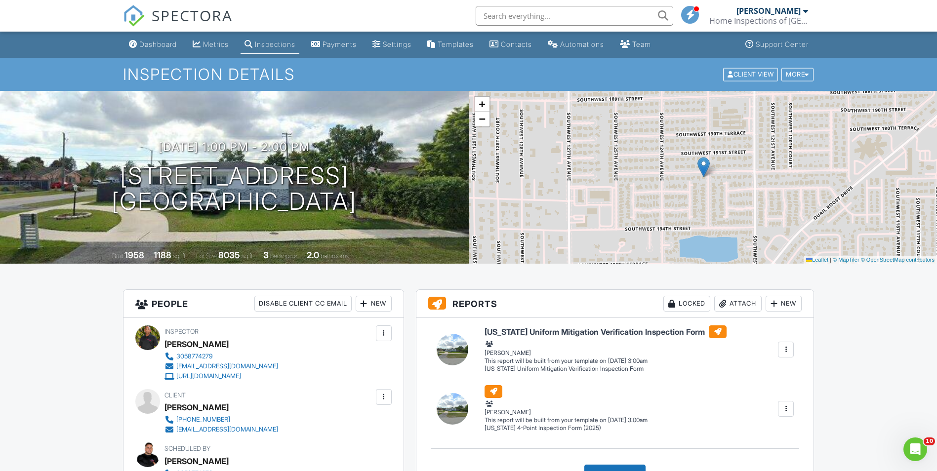
drag, startPoint x: 120, startPoint y: 39, endPoint x: 90, endPoint y: 294, distance: 257.5
click at [383, 398] on div at bounding box center [384, 397] width 10 height 10
click at [344, 451] on li "Resend Confirmation Email" at bounding box center [331, 452] width 110 height 25
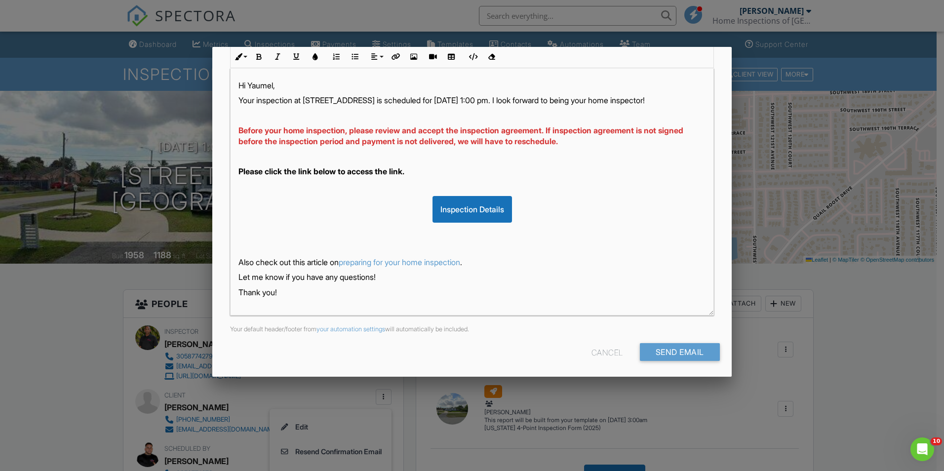
scroll to position [156, 0]
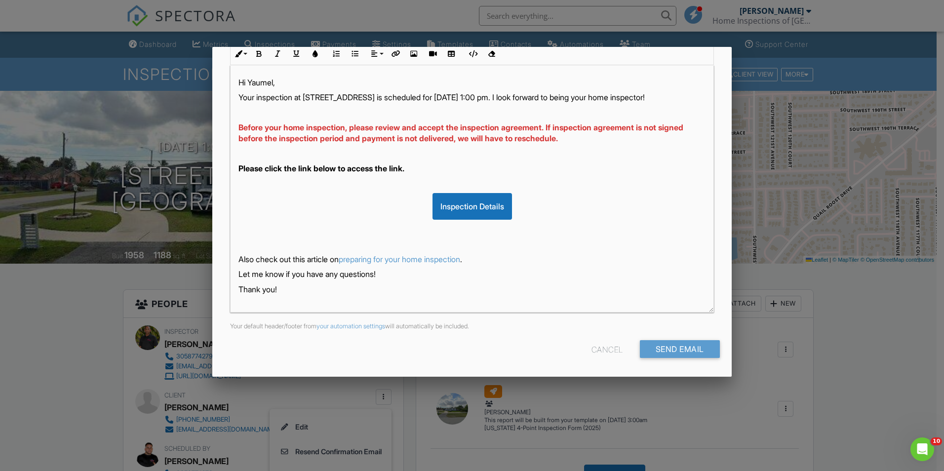
click at [691, 360] on div "Cancel Send Email" at bounding box center [472, 352] width 496 height 25
click at [689, 347] on input "Send Email" at bounding box center [680, 349] width 80 height 18
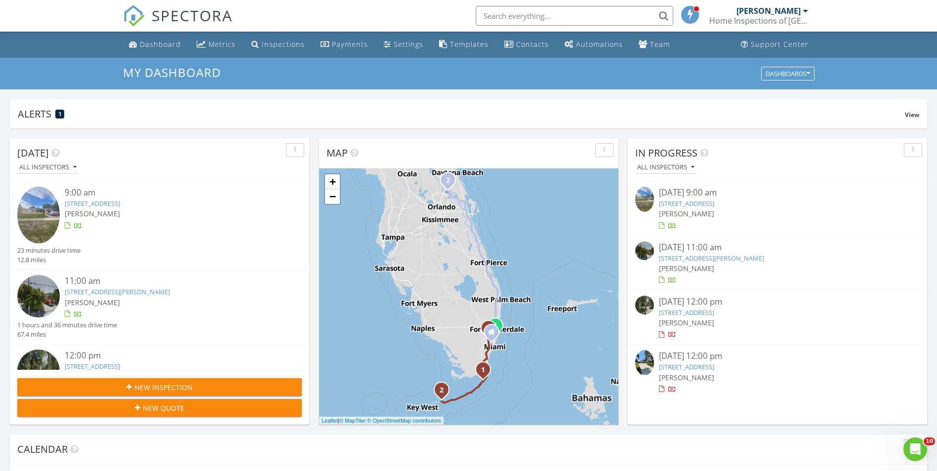
click at [691, 199] on link "[STREET_ADDRESS]" at bounding box center [686, 203] width 55 height 9
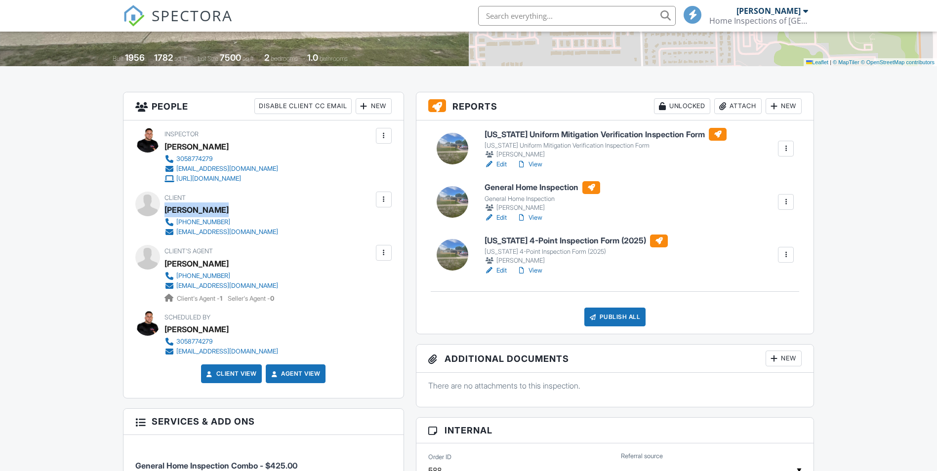
click at [166, 209] on div "Marie Lafleur" at bounding box center [224, 209] width 121 height 15
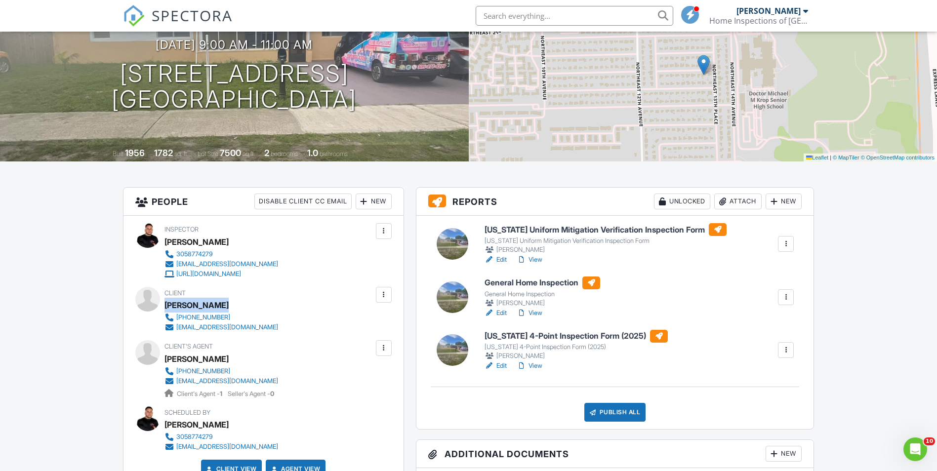
scroll to position [99, 0]
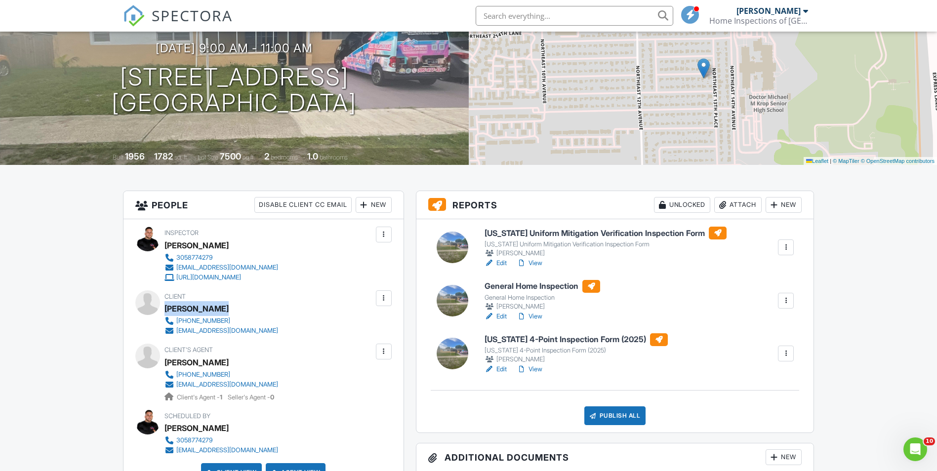
click at [497, 316] on link "Edit" at bounding box center [496, 317] width 22 height 10
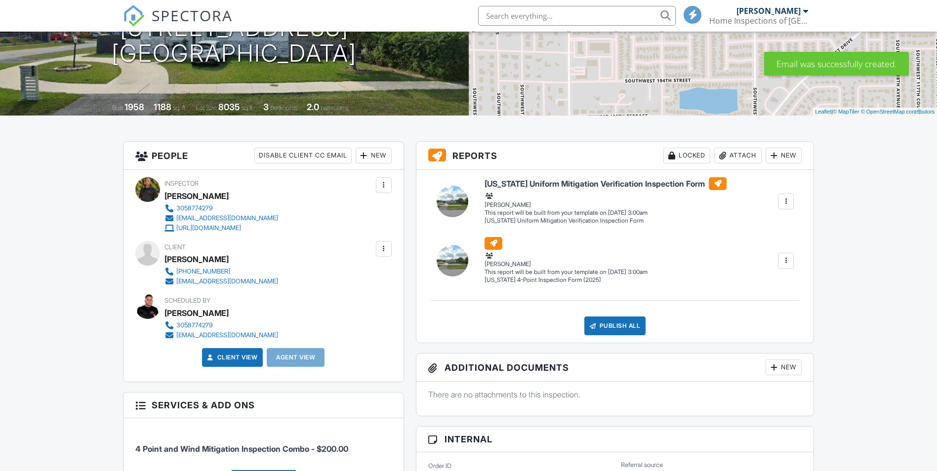
click at [382, 246] on div at bounding box center [384, 249] width 10 height 10
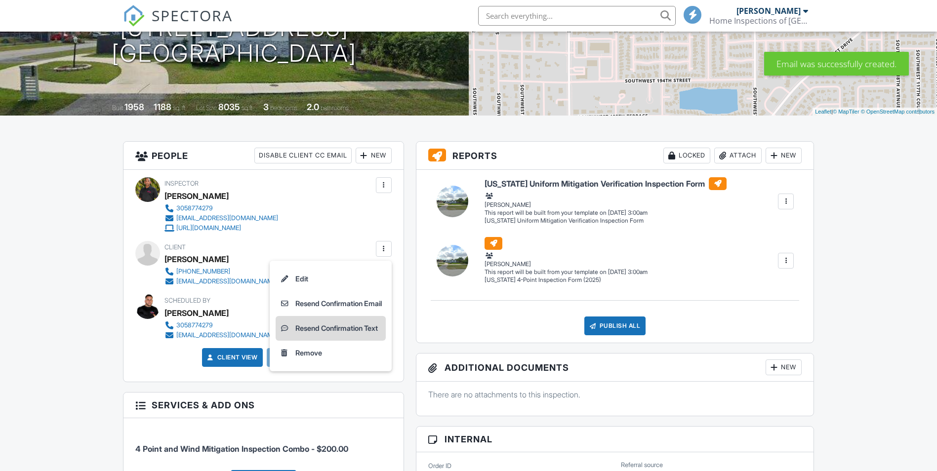
click at [373, 336] on li "Resend Confirmation Text" at bounding box center [331, 328] width 110 height 25
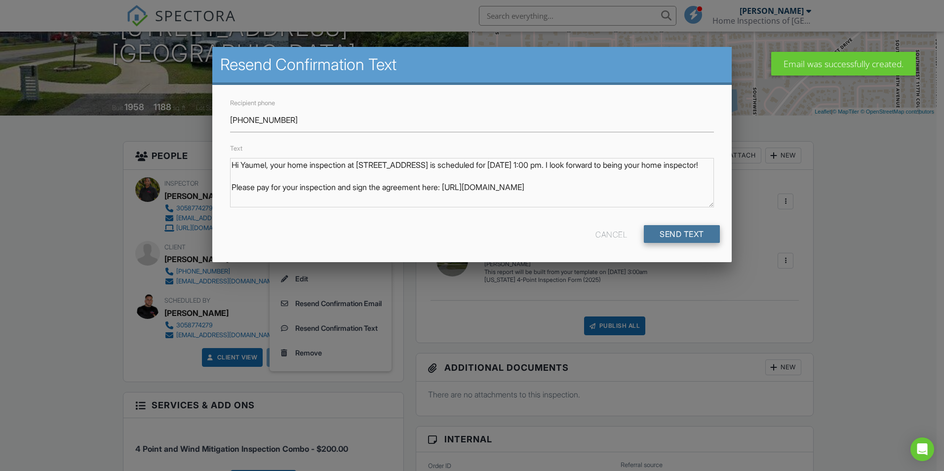
click at [686, 228] on input "Send Text" at bounding box center [682, 234] width 76 height 18
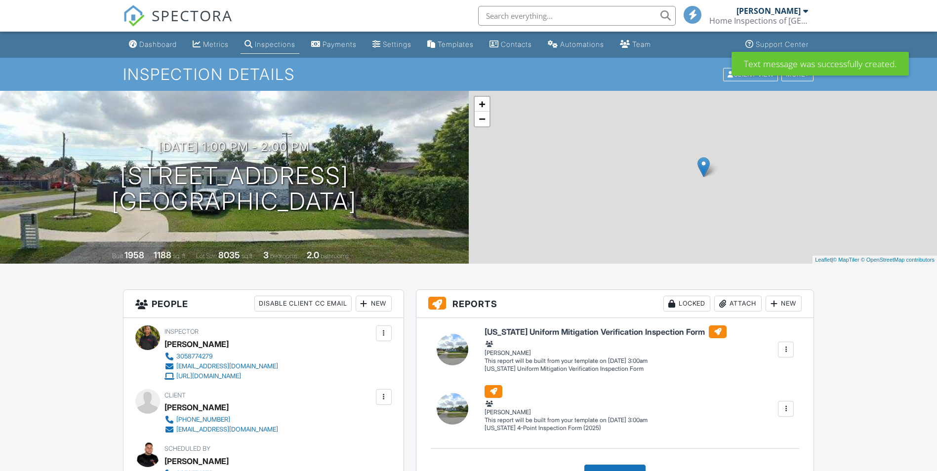
click at [162, 44] on div at bounding box center [468, 235] width 937 height 471
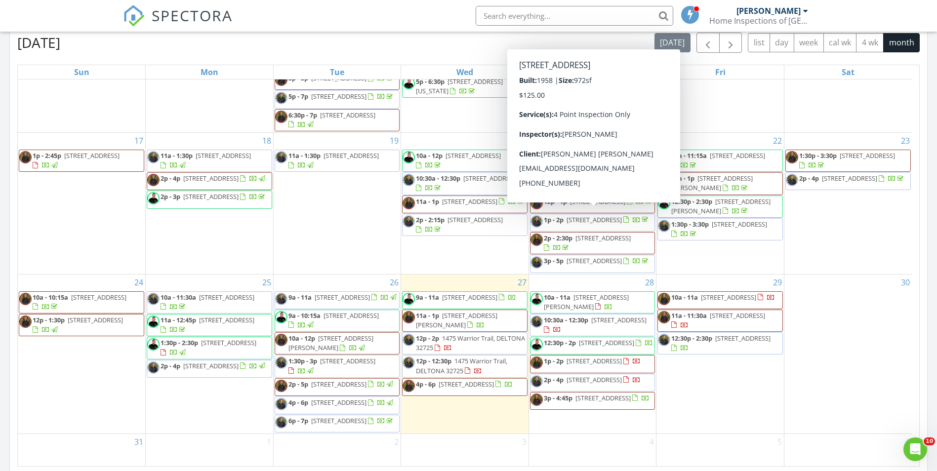
scroll to position [444, 0]
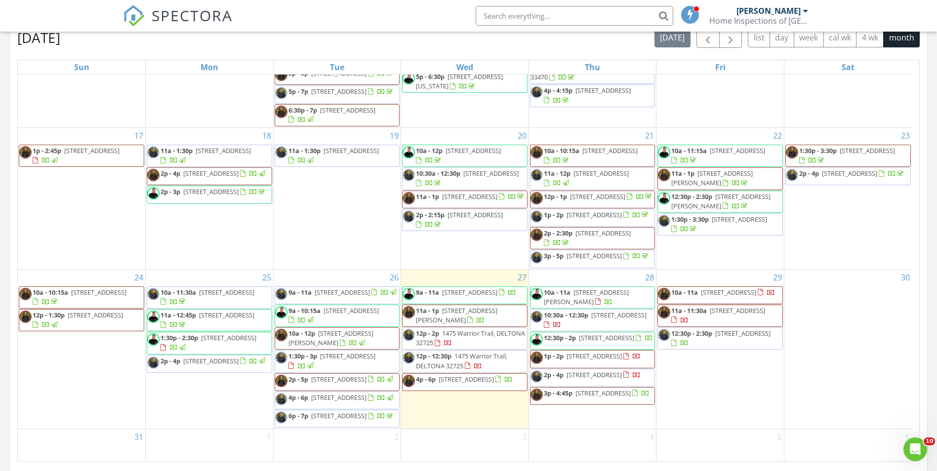
click at [566, 372] on span "[STREET_ADDRESS]" at bounding box center [593, 374] width 55 height 9
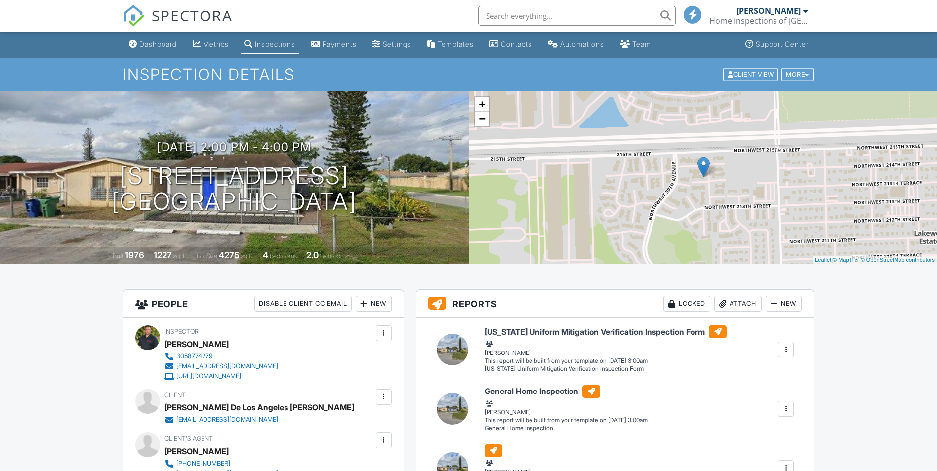
click at [384, 392] on div at bounding box center [384, 397] width 10 height 10
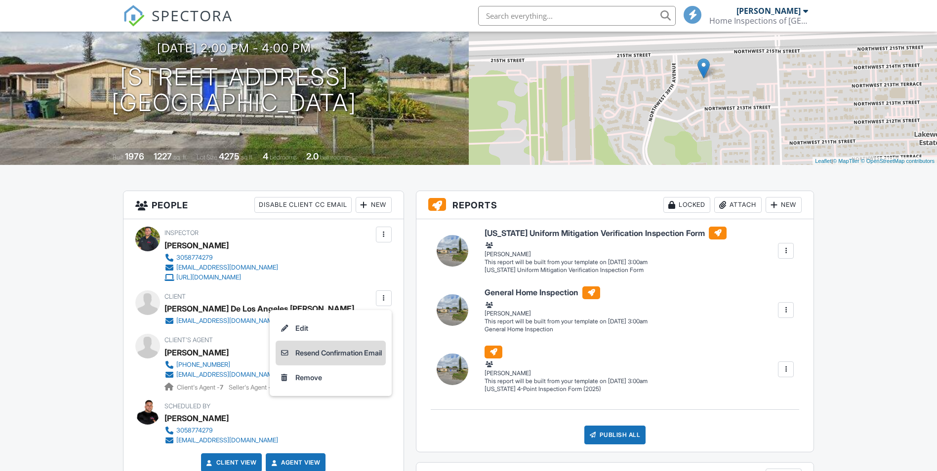
click at [336, 351] on li "Resend Confirmation Email" at bounding box center [331, 353] width 110 height 25
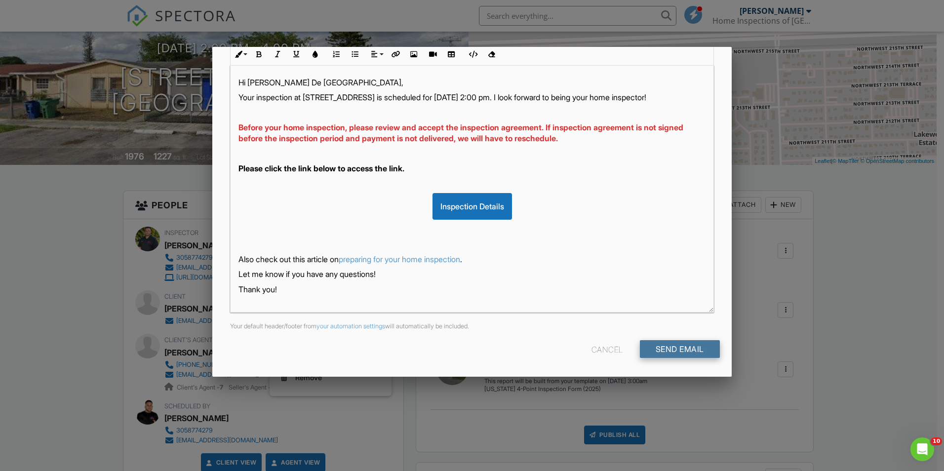
click at [651, 341] on input "Send Email" at bounding box center [680, 349] width 80 height 18
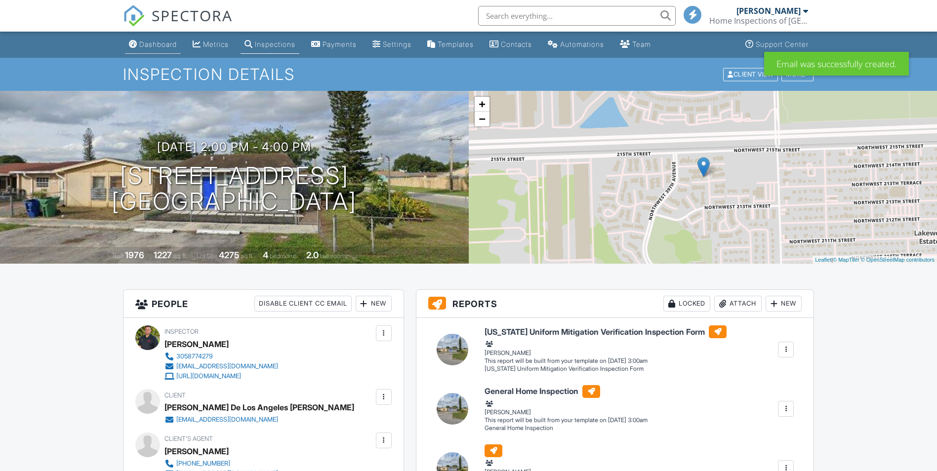
click at [154, 39] on link "Dashboard" at bounding box center [153, 45] width 56 height 18
